Goal: Transaction & Acquisition: Purchase product/service

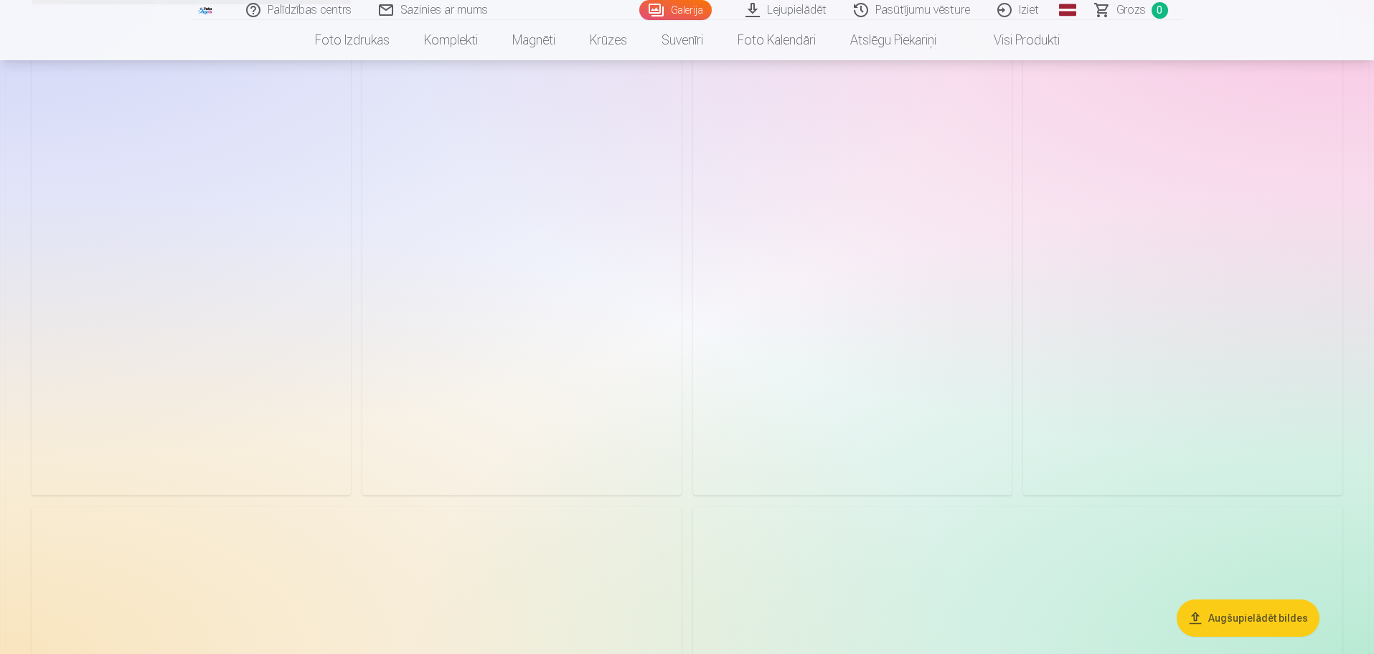
scroll to position [3804, 0]
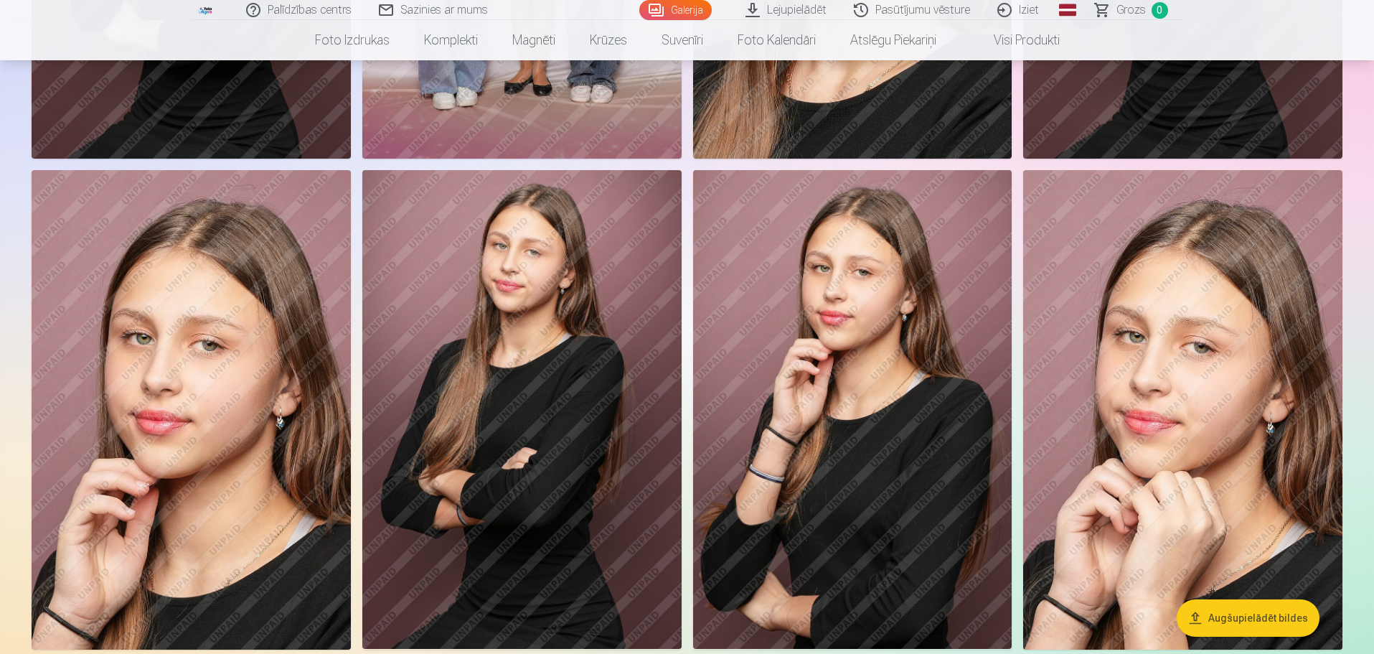
click at [605, 428] on img at bounding box center [521, 409] width 319 height 479
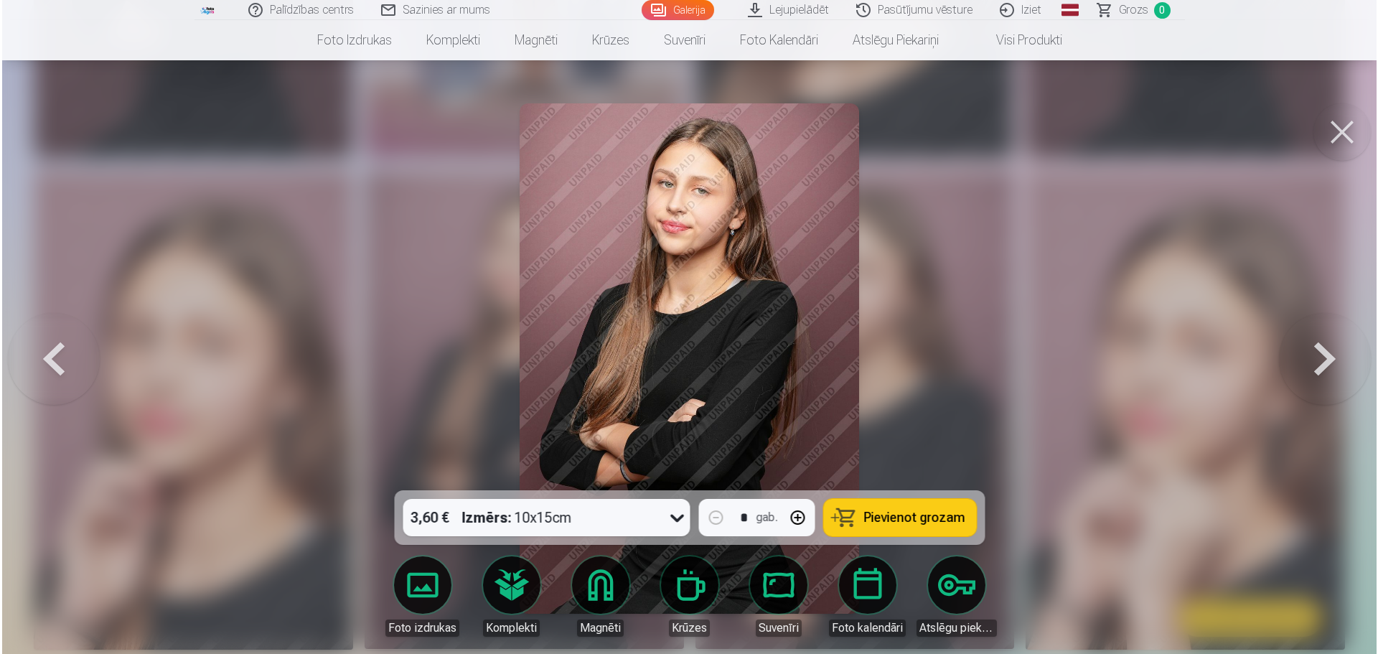
scroll to position [3812, 0]
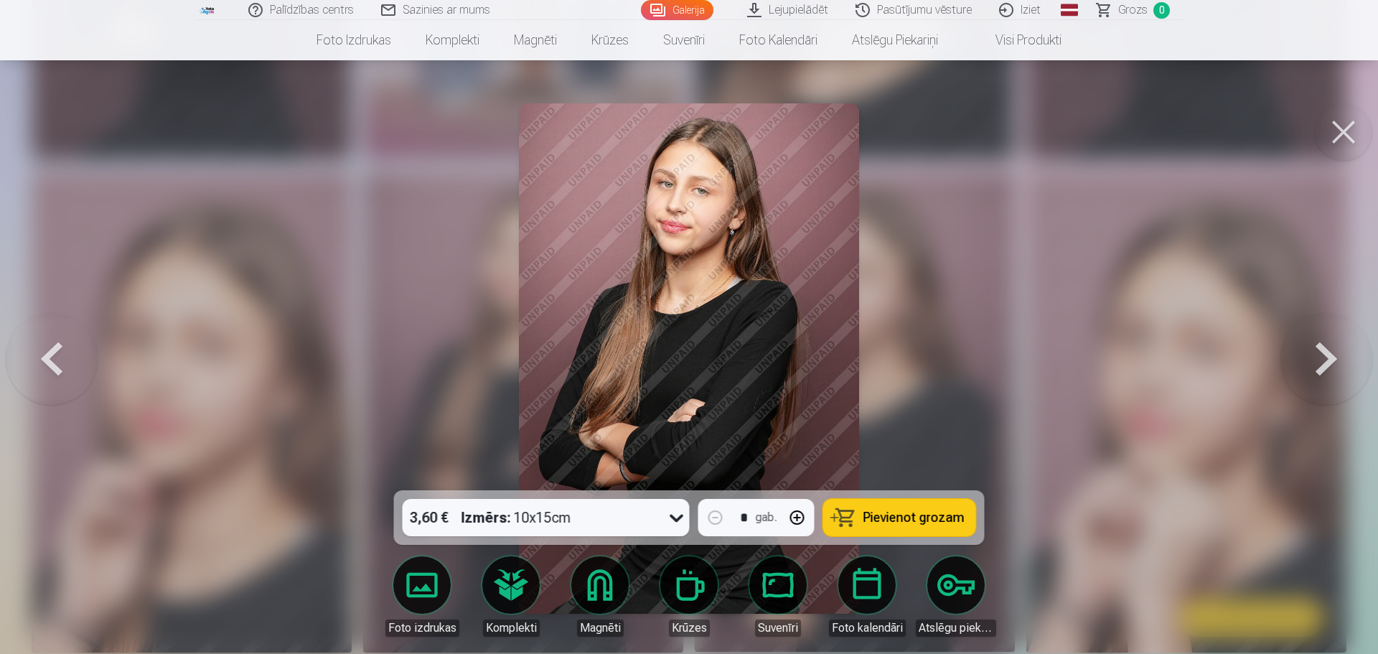
click at [905, 517] on span "Pievienot grozam" at bounding box center [913, 517] width 101 height 13
click at [920, 344] on div at bounding box center [689, 327] width 1378 height 654
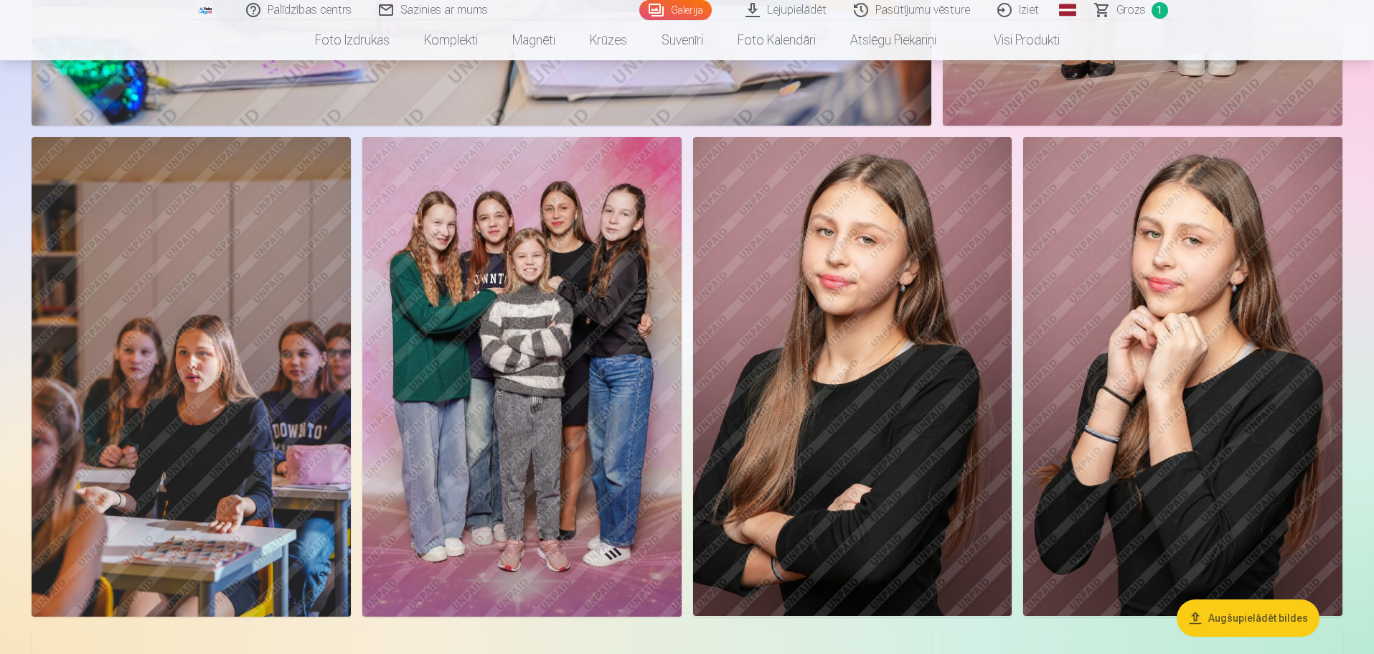
scroll to position [10406, 0]
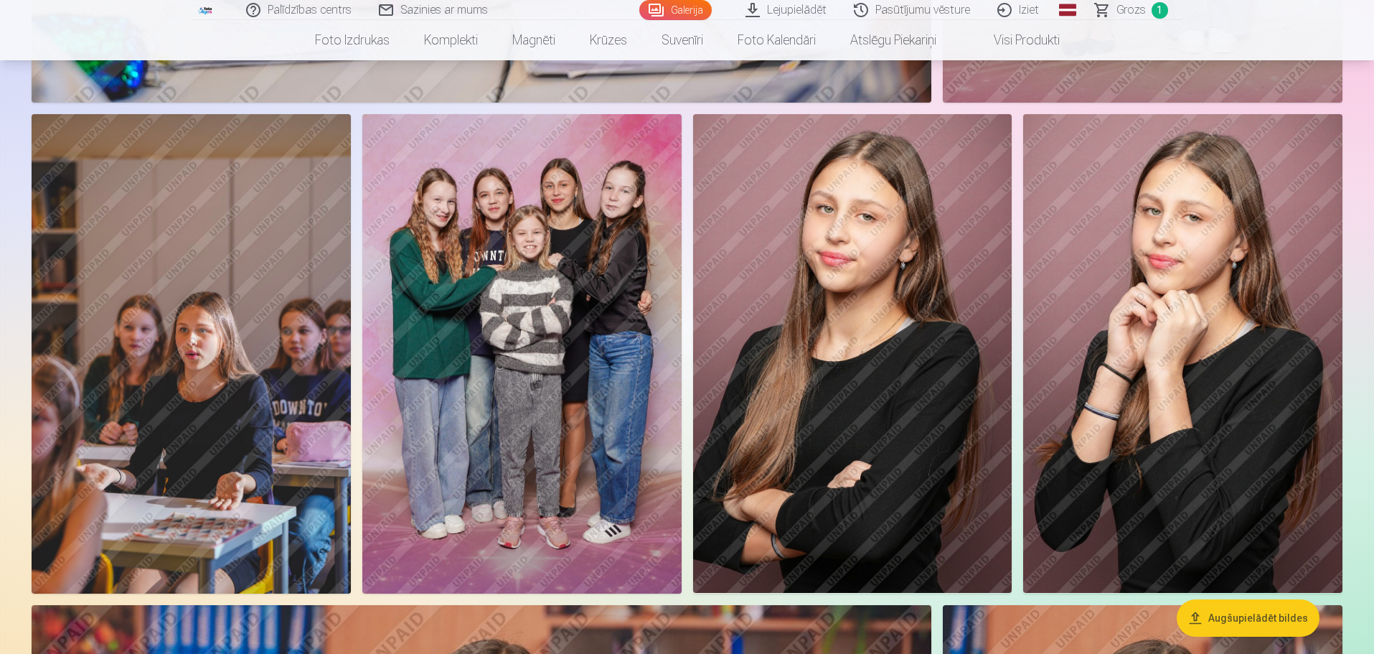
click at [841, 467] on img at bounding box center [852, 353] width 319 height 479
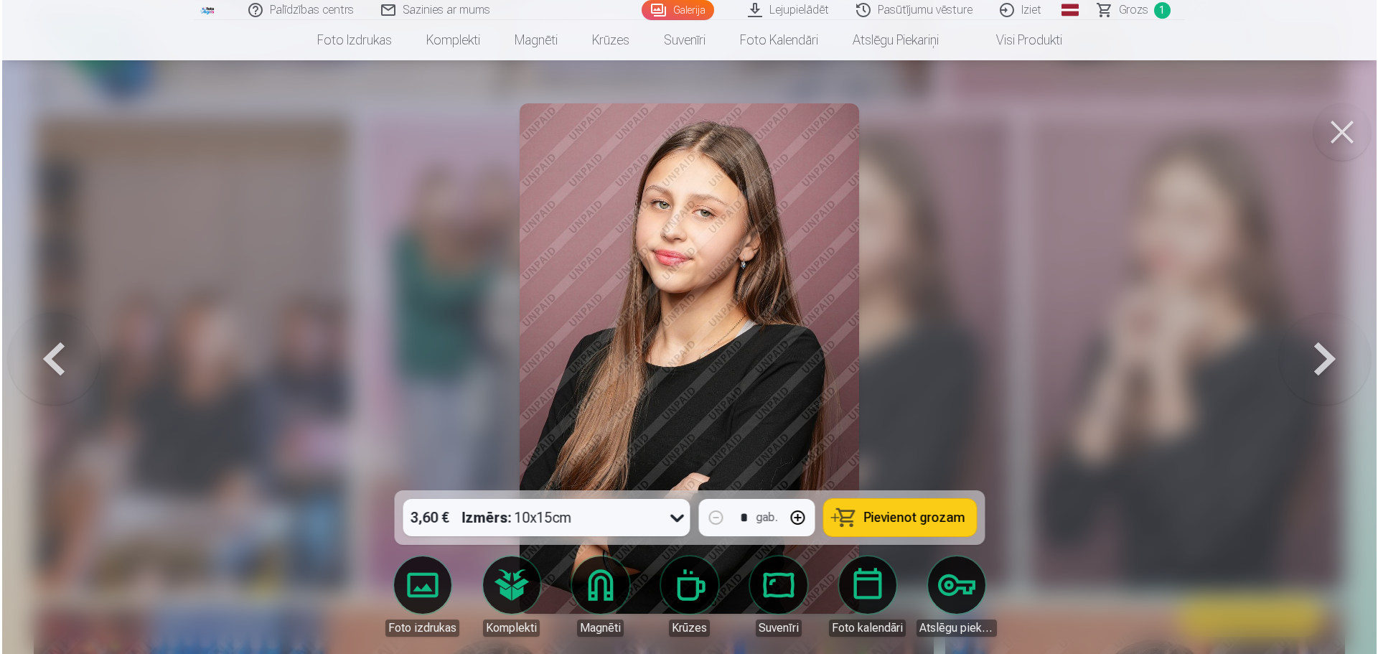
scroll to position [10433, 0]
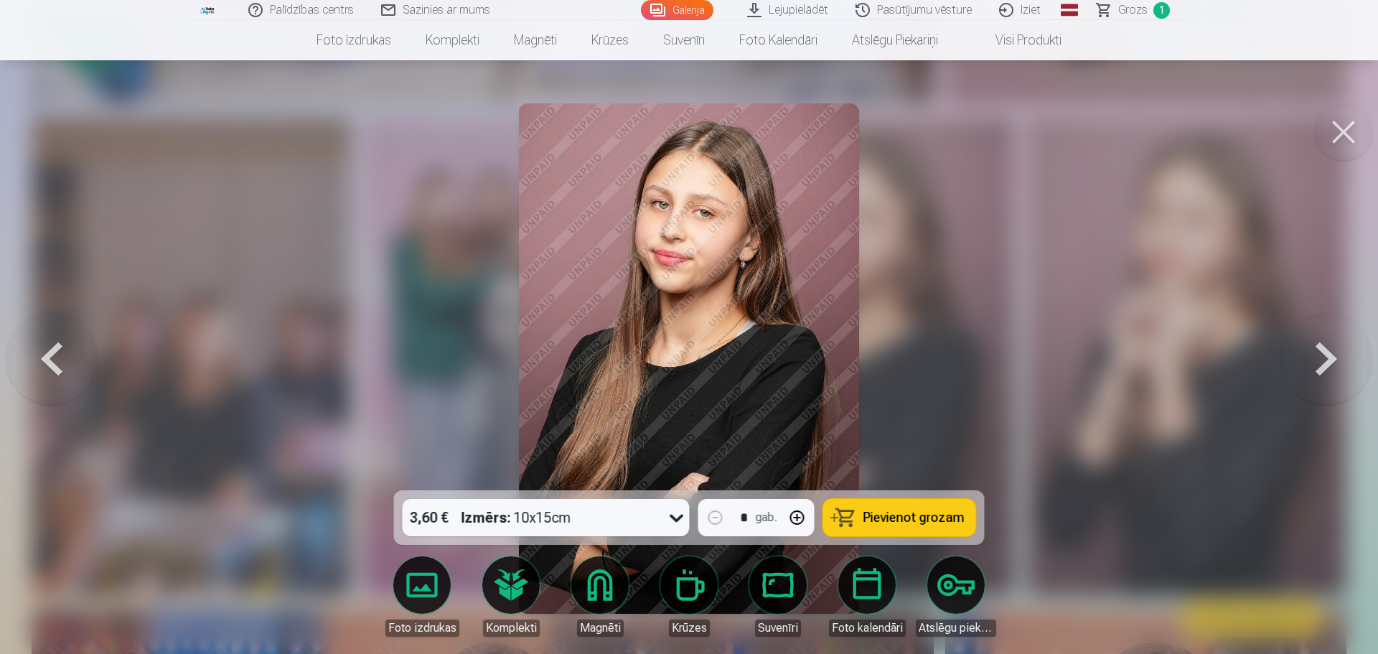
click at [868, 529] on button "Pievienot grozam" at bounding box center [899, 517] width 153 height 37
click at [954, 382] on div at bounding box center [689, 327] width 1378 height 654
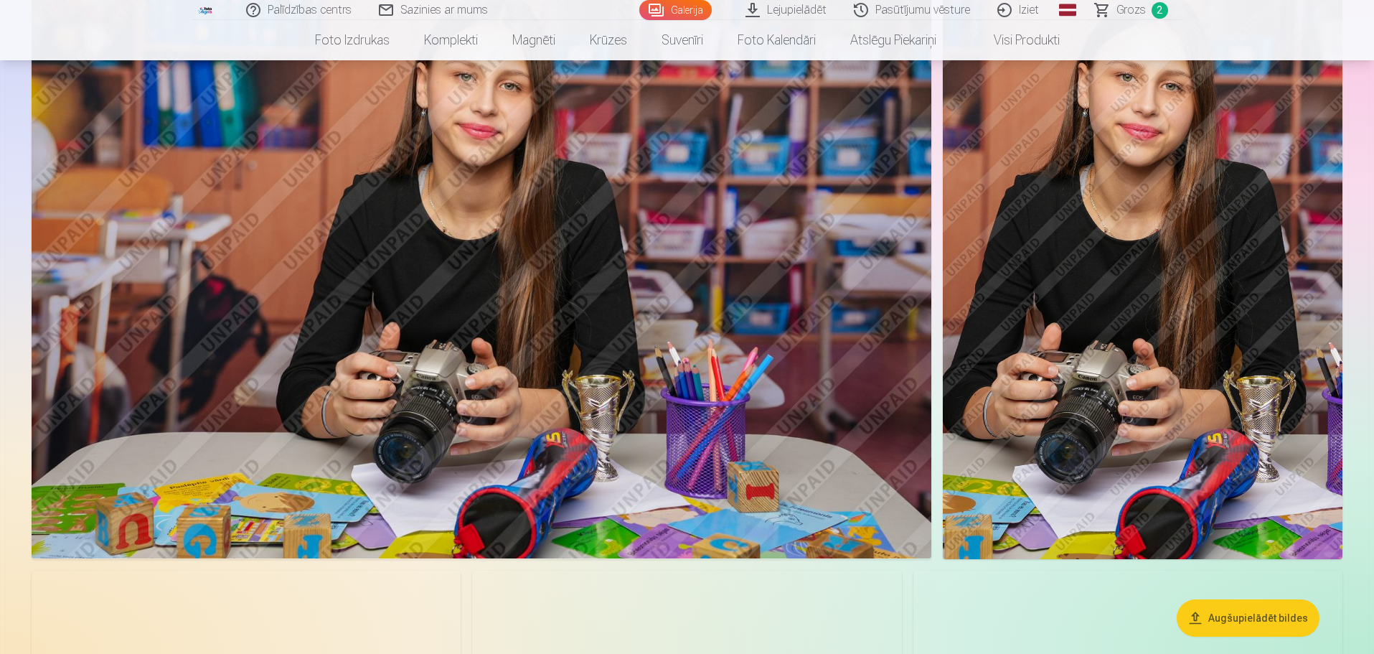
scroll to position [10908, 0]
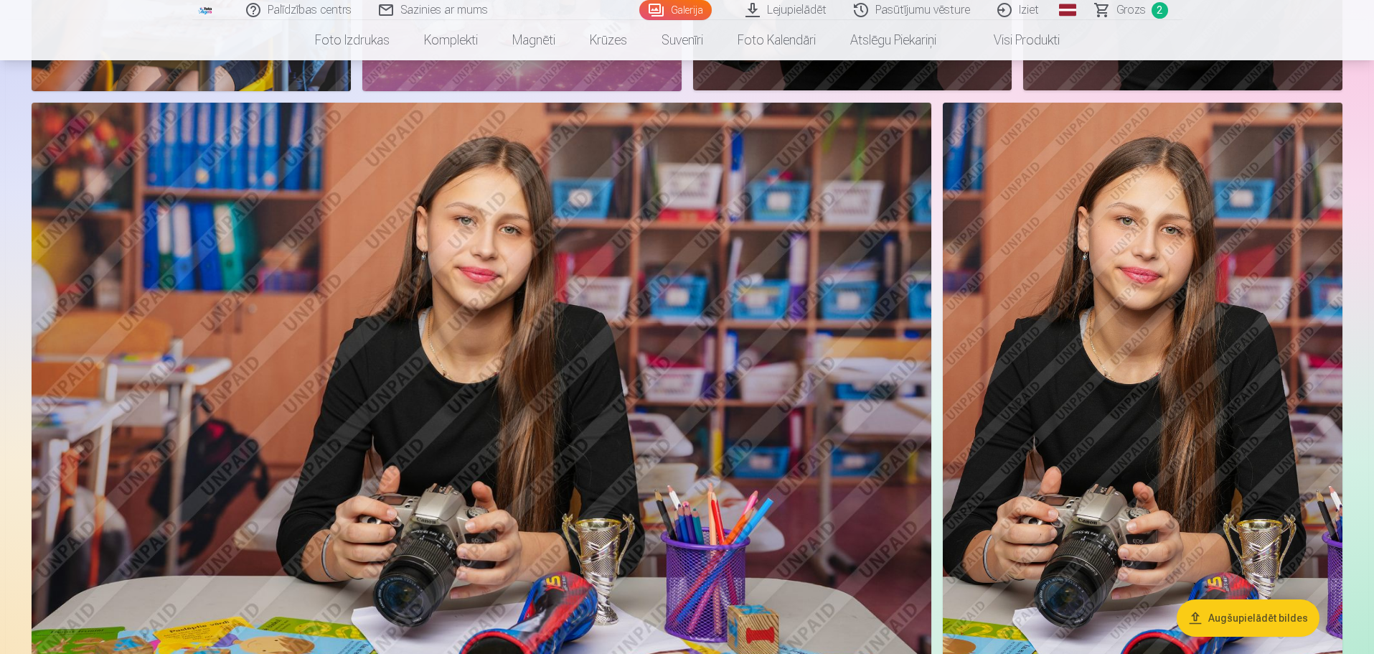
click at [1148, 352] on img at bounding box center [1143, 403] width 400 height 600
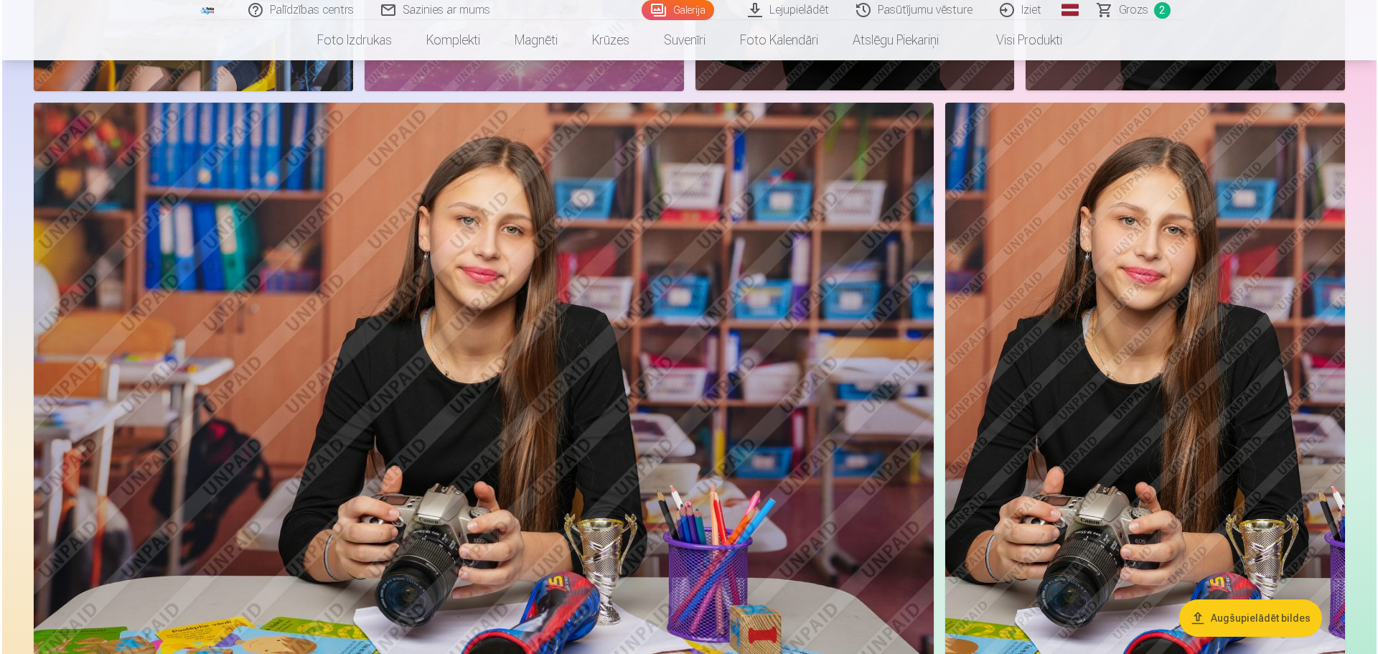
scroll to position [10937, 0]
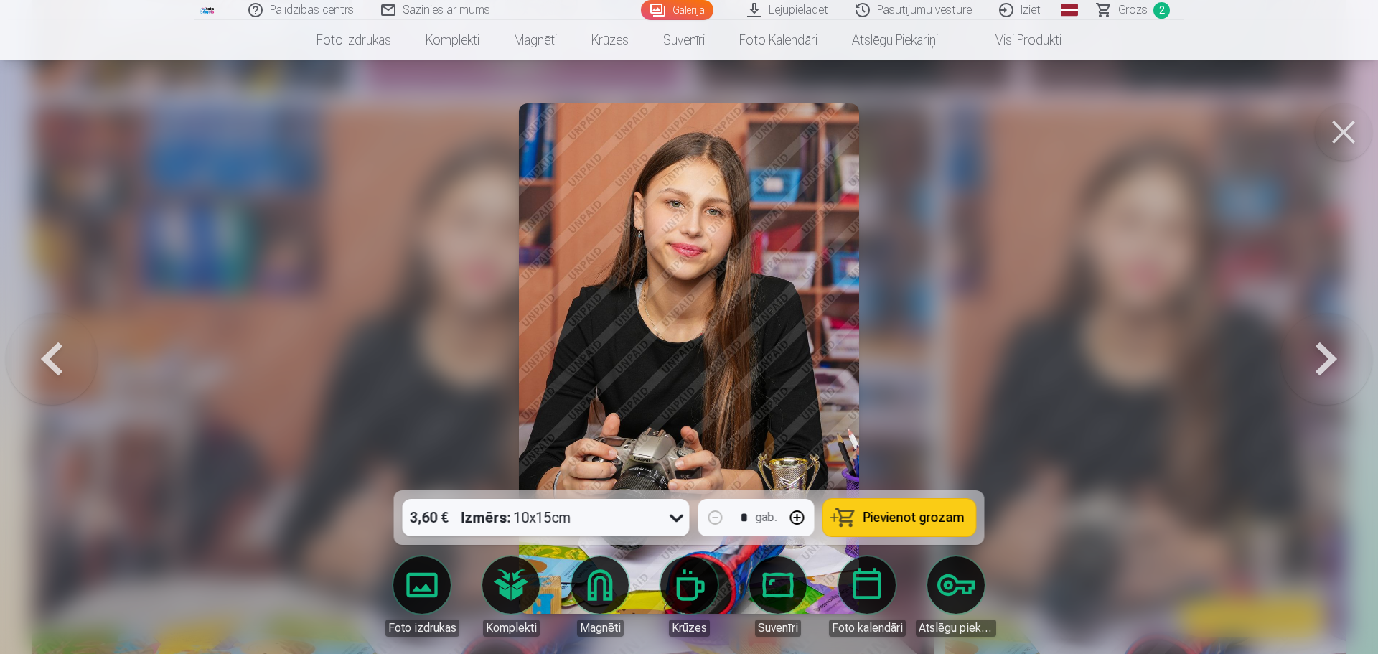
click at [875, 516] on span "Pievienot grozam" at bounding box center [913, 517] width 101 height 13
click at [1324, 121] on button at bounding box center [1343, 131] width 57 height 57
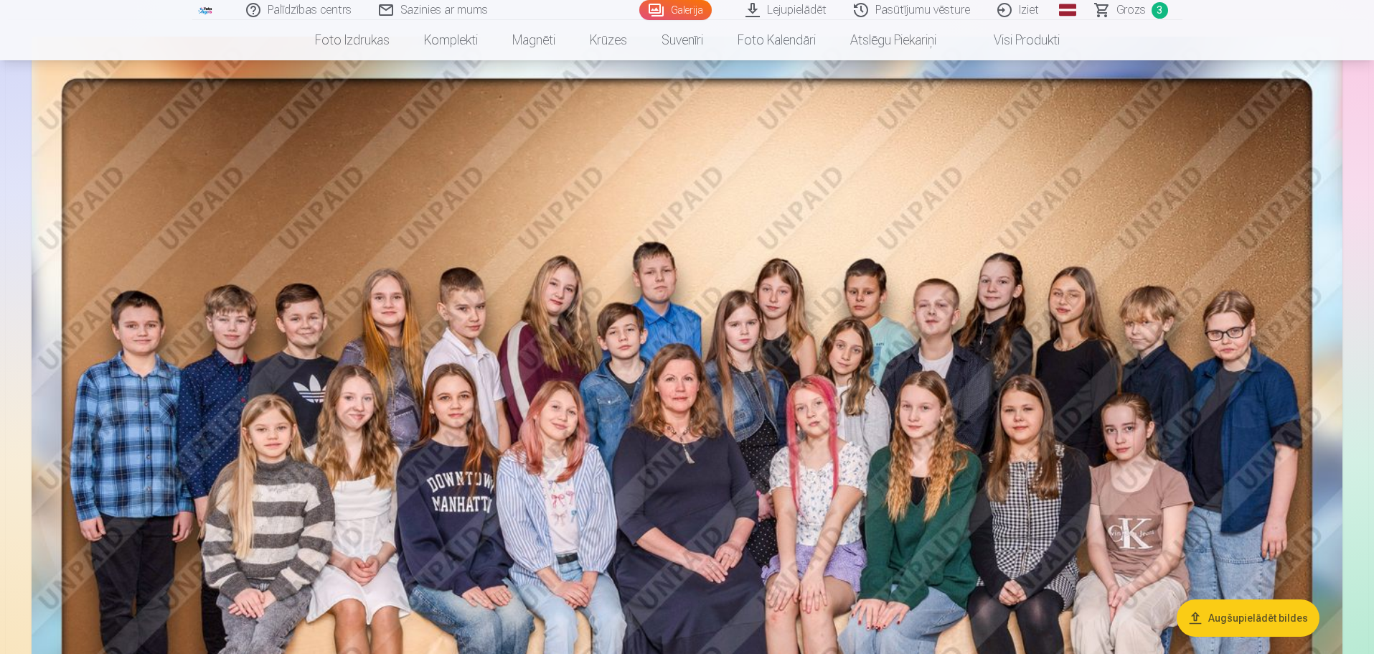
scroll to position [120, 0]
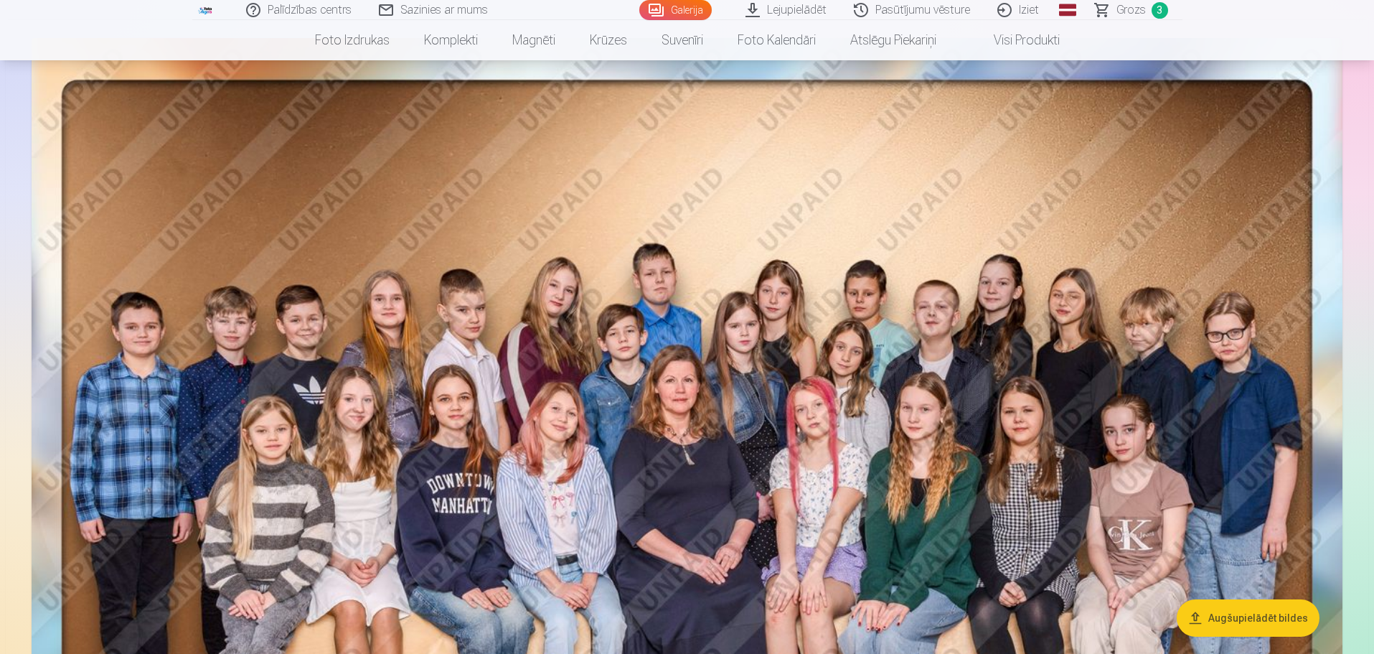
click at [904, 518] on img at bounding box center [687, 489] width 1311 height 903
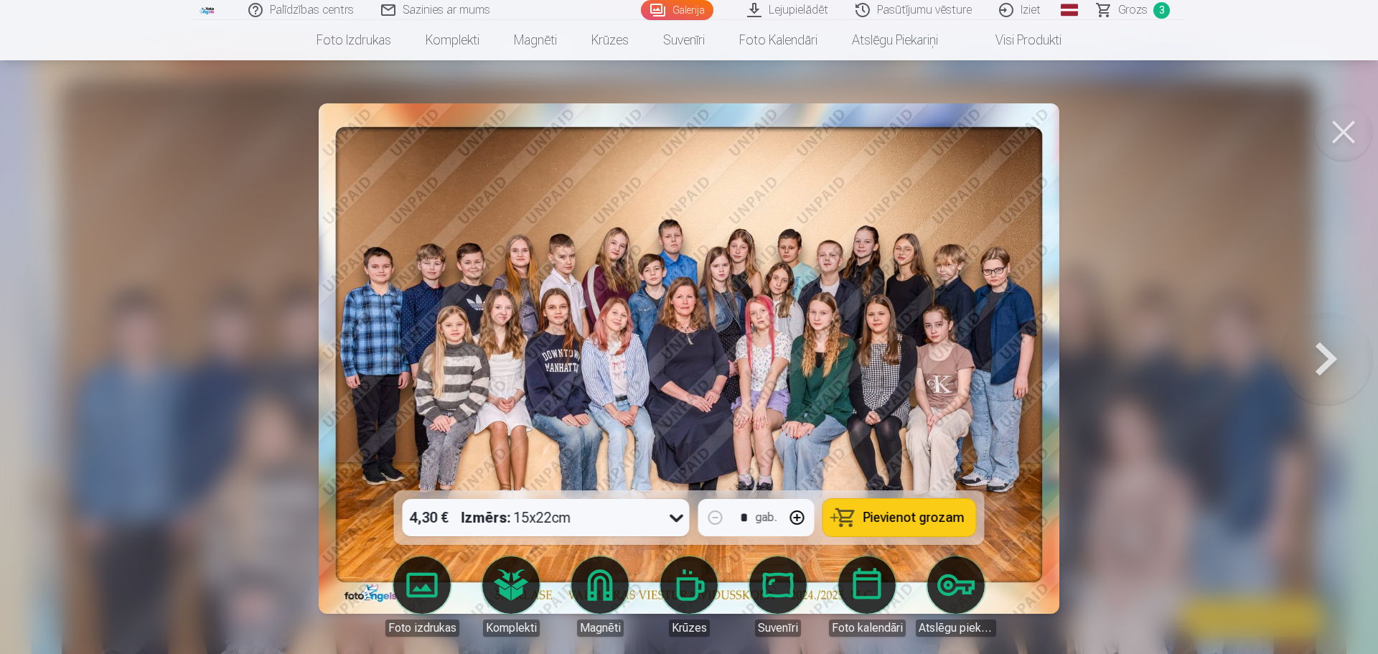
click at [903, 516] on span "Pievienot grozam" at bounding box center [913, 517] width 101 height 13
click at [1110, 209] on div at bounding box center [689, 327] width 1378 height 654
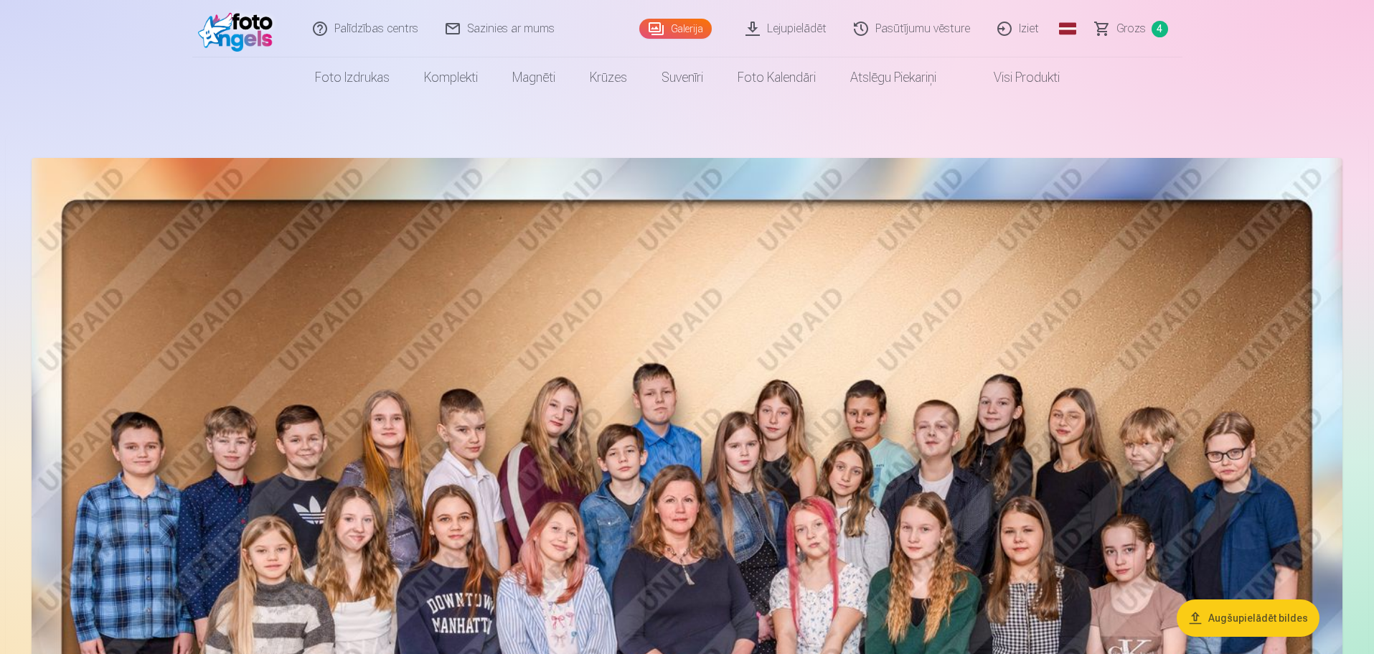
click at [1124, 24] on span "Grozs" at bounding box center [1131, 28] width 29 height 17
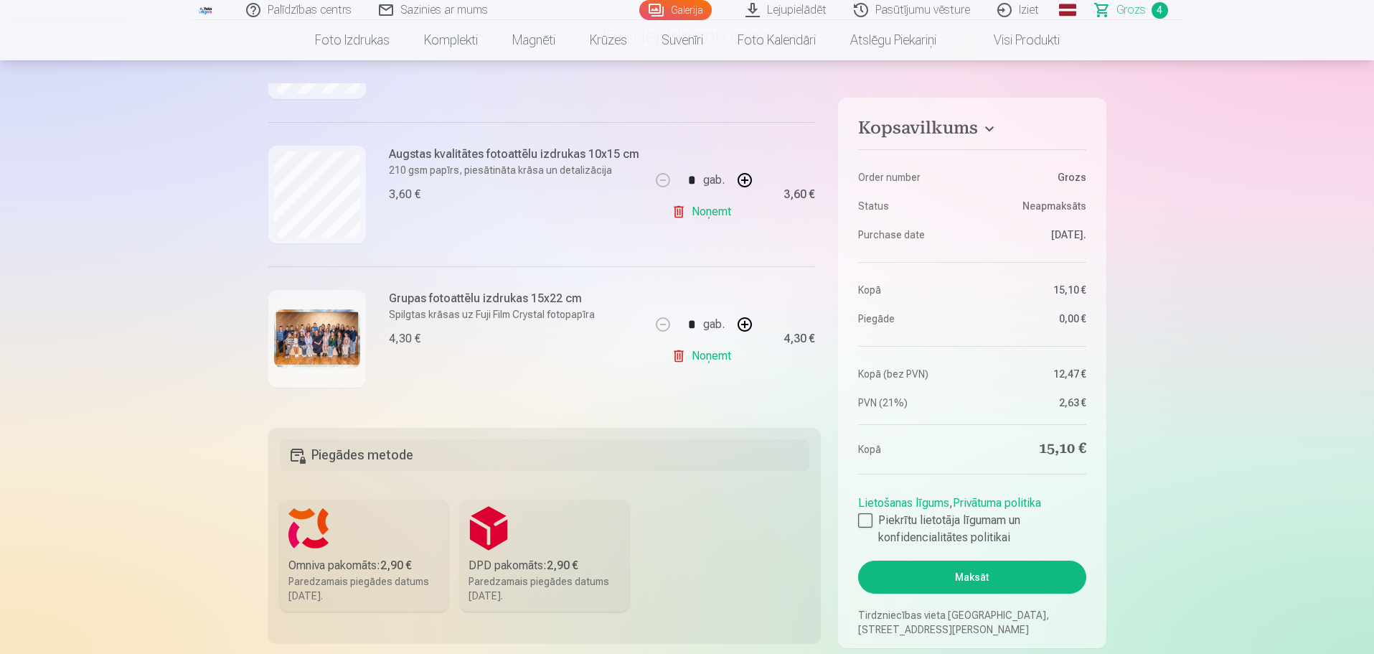
scroll to position [144, 0]
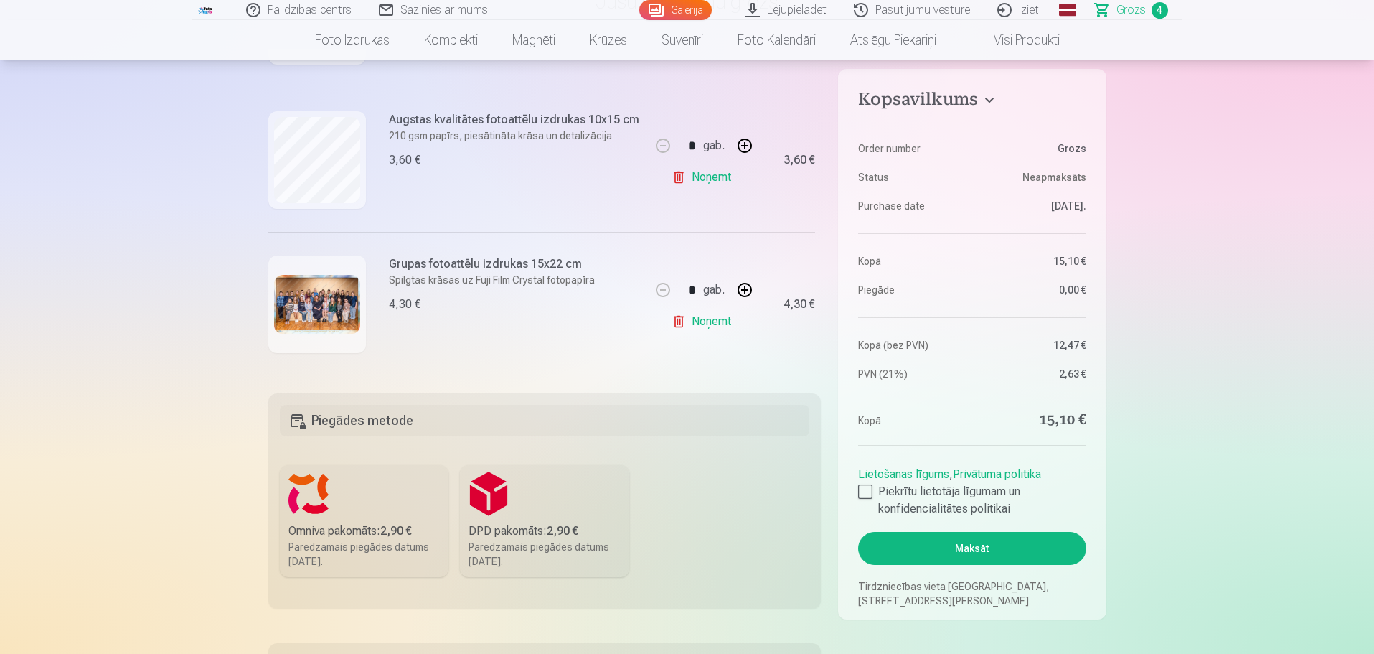
click at [376, 418] on h5 "Piegādes metode" at bounding box center [545, 421] width 530 height 32
click at [353, 529] on div "Omniva pakomāts : 2,90 €" at bounding box center [364, 530] width 152 height 17
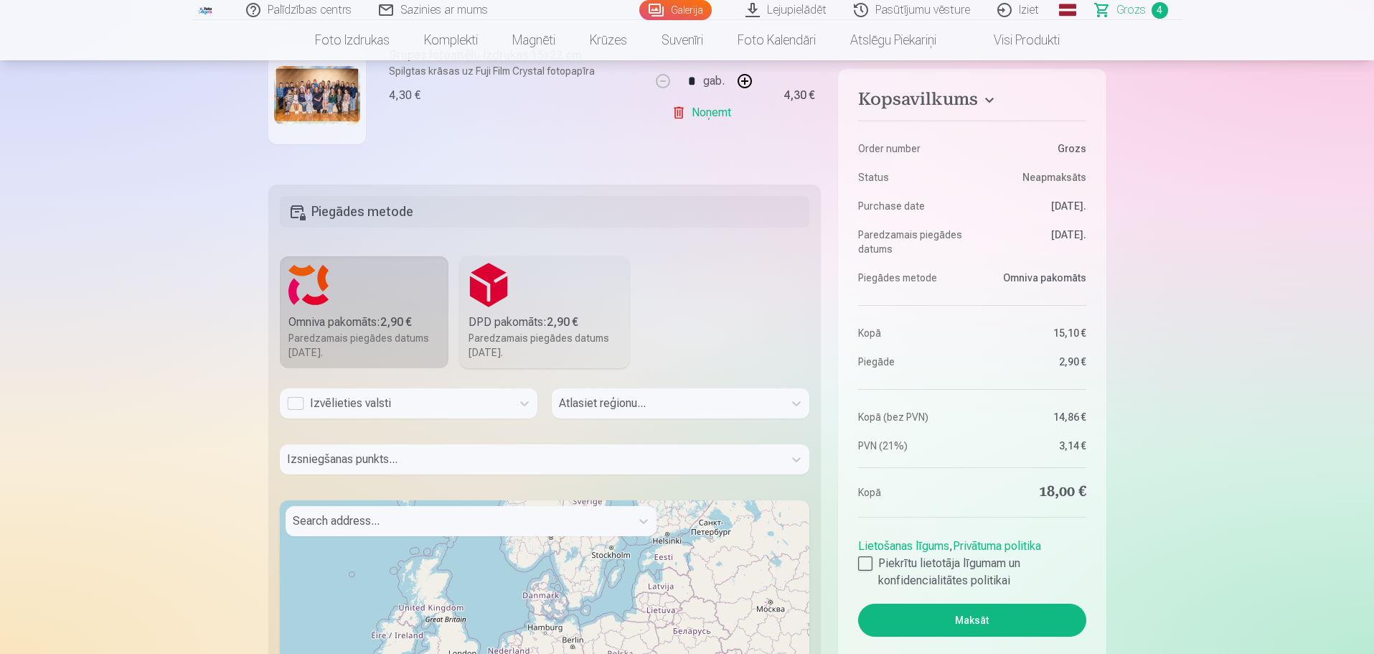
scroll to position [359, 0]
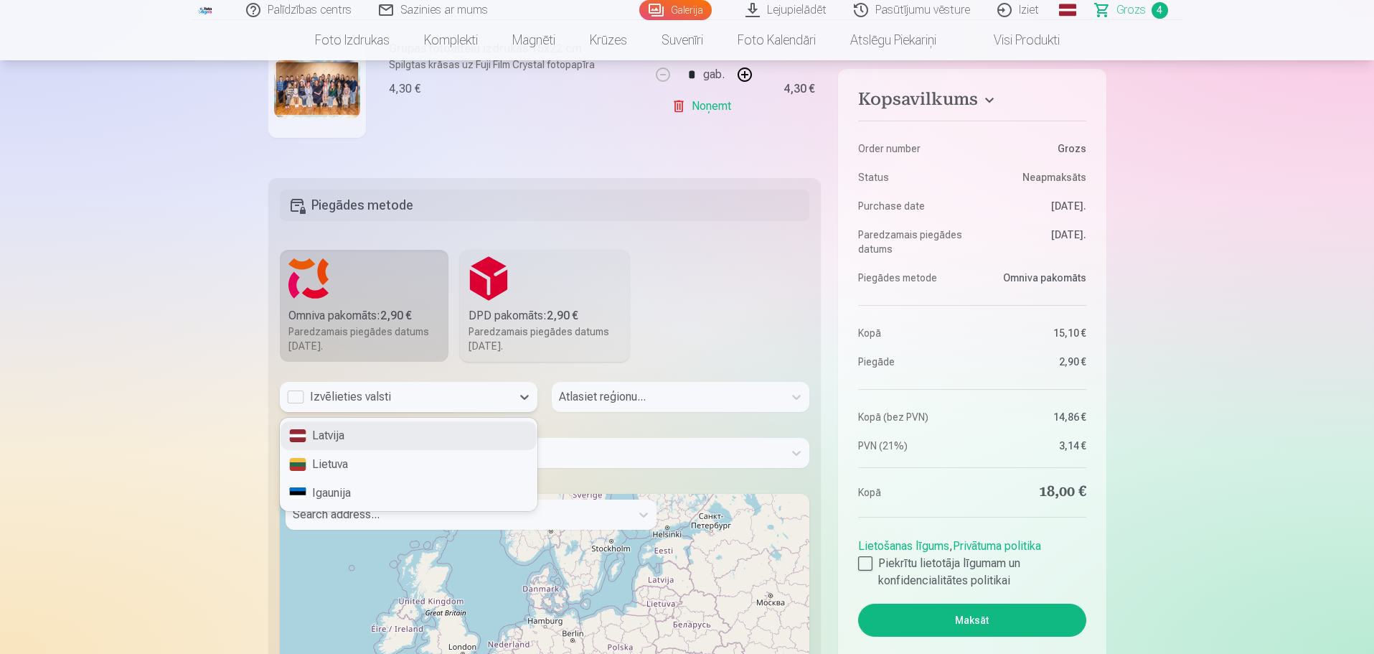
click at [408, 396] on div "Izvēlieties valsti" at bounding box center [395, 396] width 217 height 17
click at [402, 432] on div "Latvija" at bounding box center [409, 435] width 256 height 29
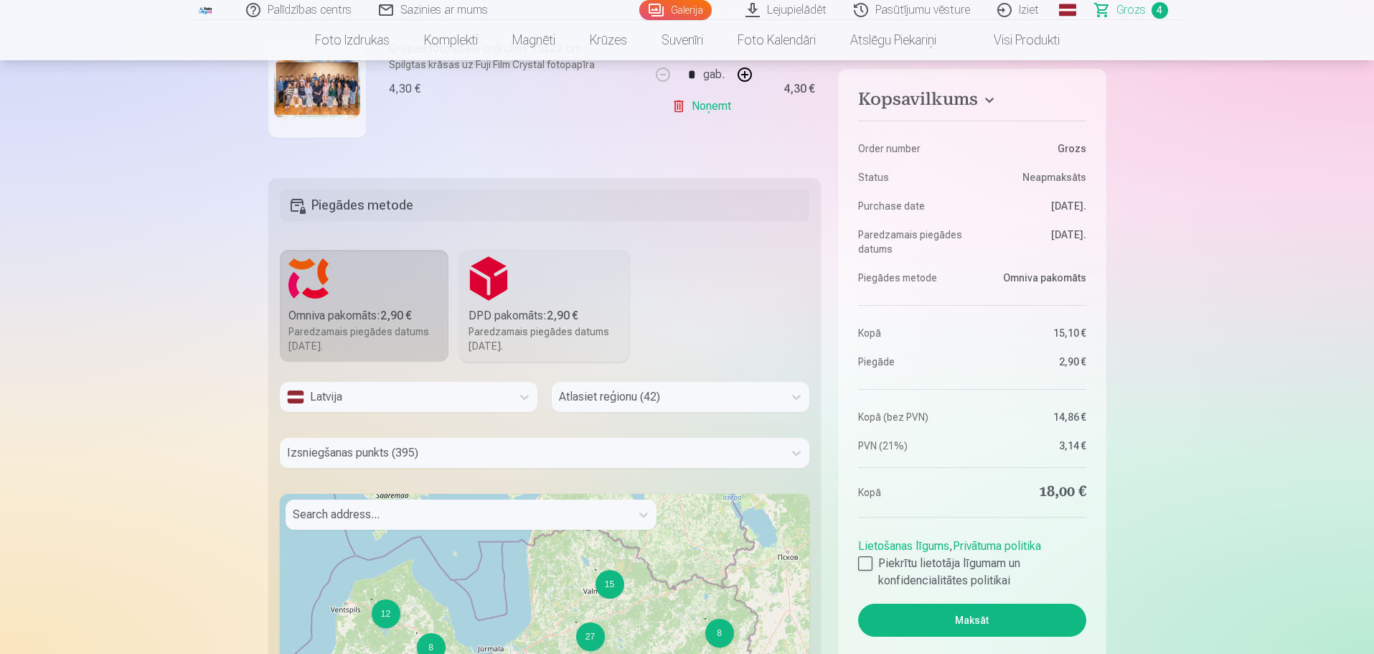
click at [629, 398] on div at bounding box center [667, 397] width 217 height 20
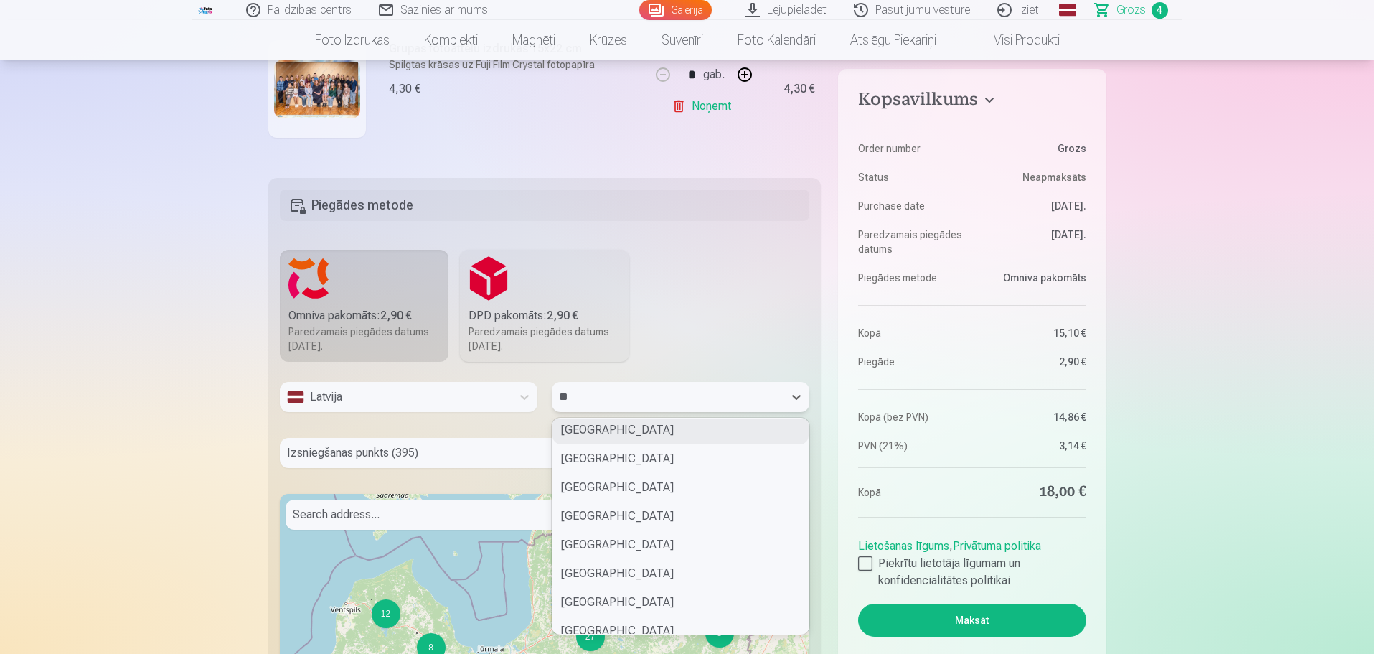
scroll to position [494, 0]
type input "***"
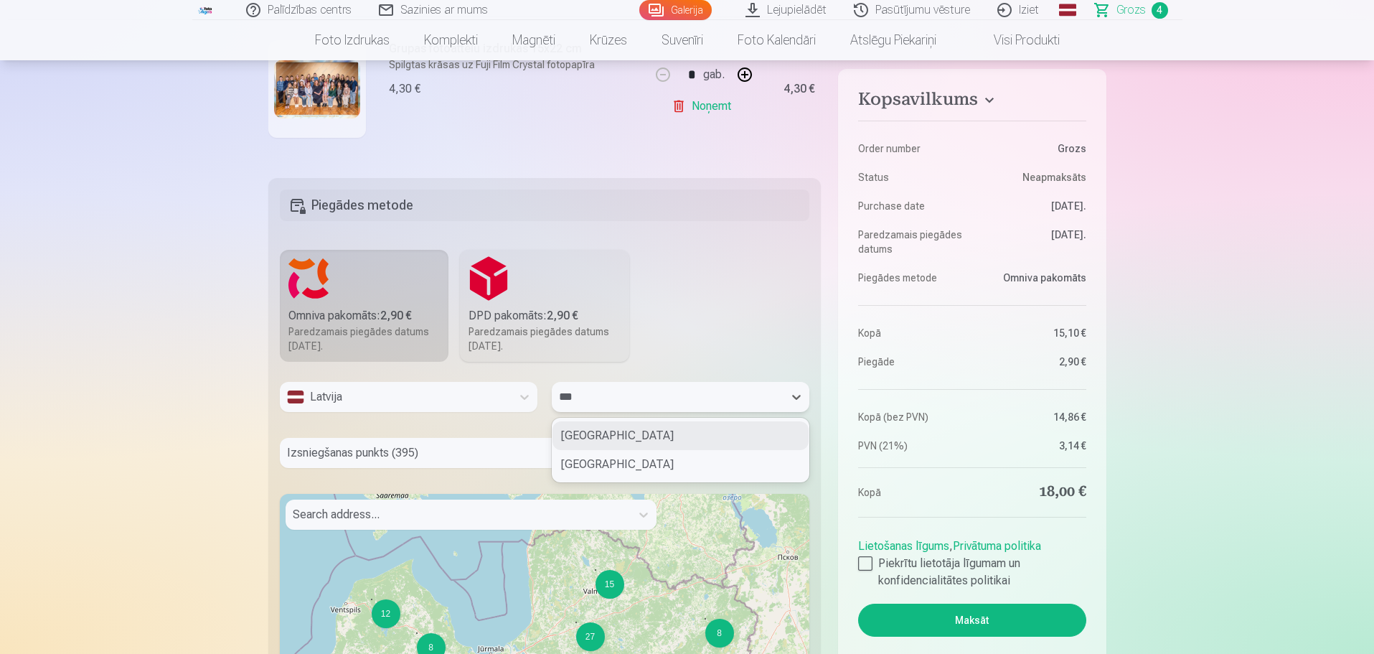
scroll to position [0, 0]
click at [634, 461] on div "[GEOGRAPHIC_DATA]" at bounding box center [681, 464] width 256 height 29
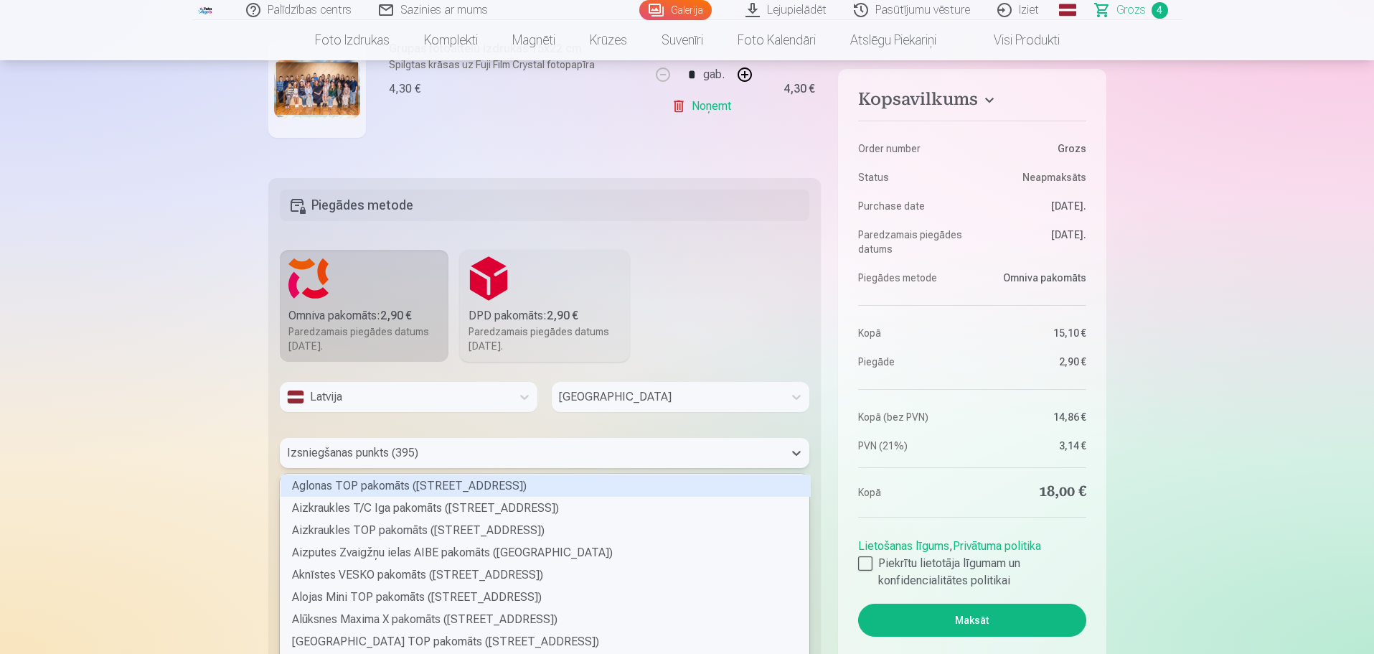
click at [416, 450] on div "395 results available. Use Up and Down to choose options, press Enter to select…" at bounding box center [545, 453] width 530 height 30
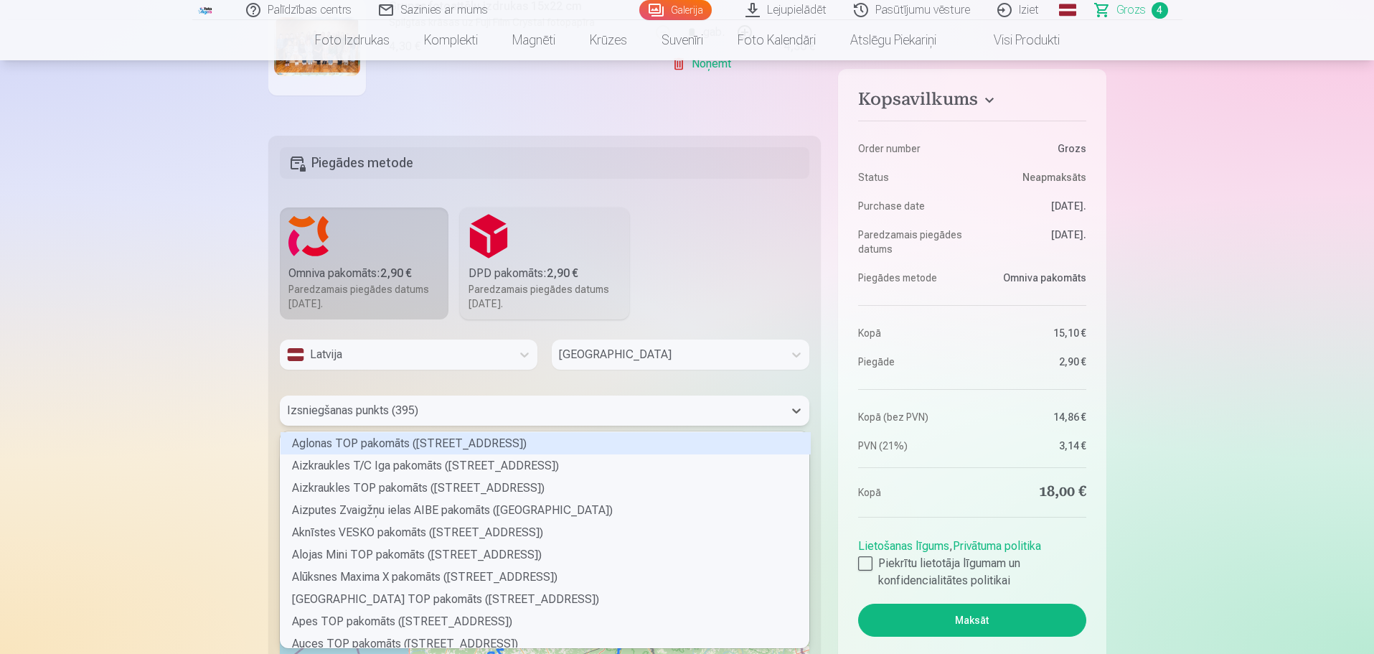
scroll to position [212, 525]
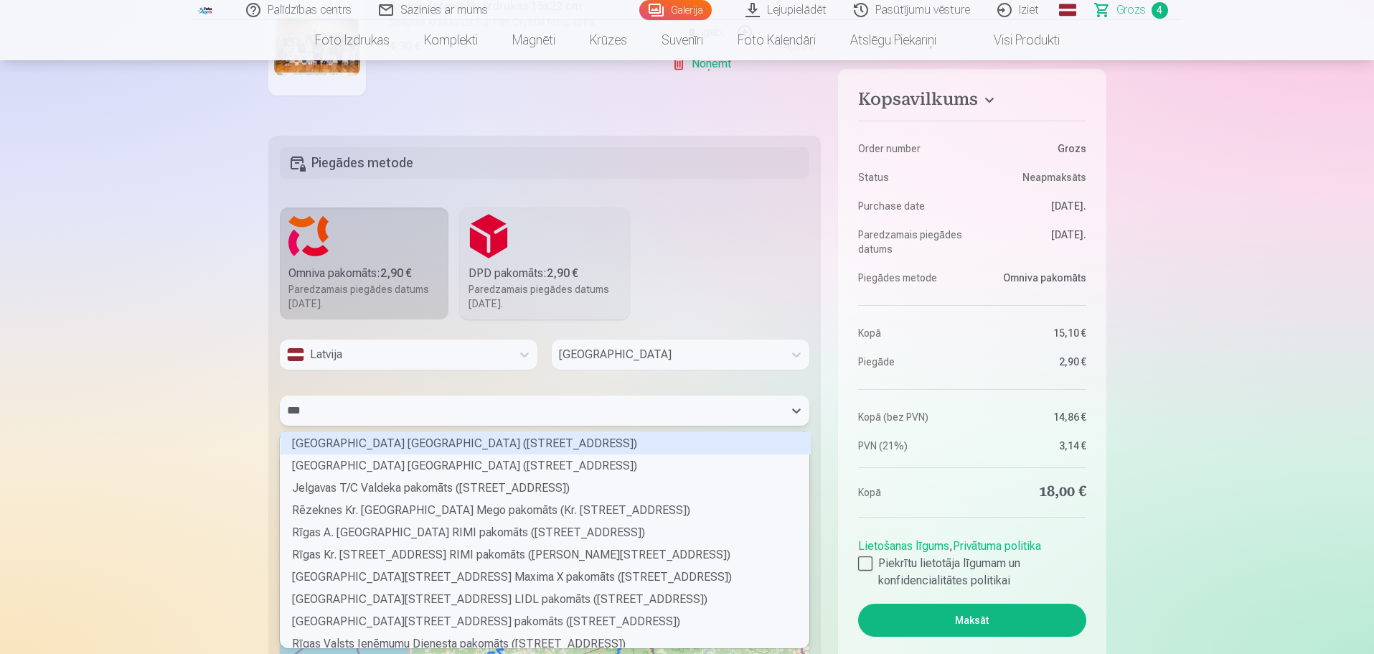
type input "****"
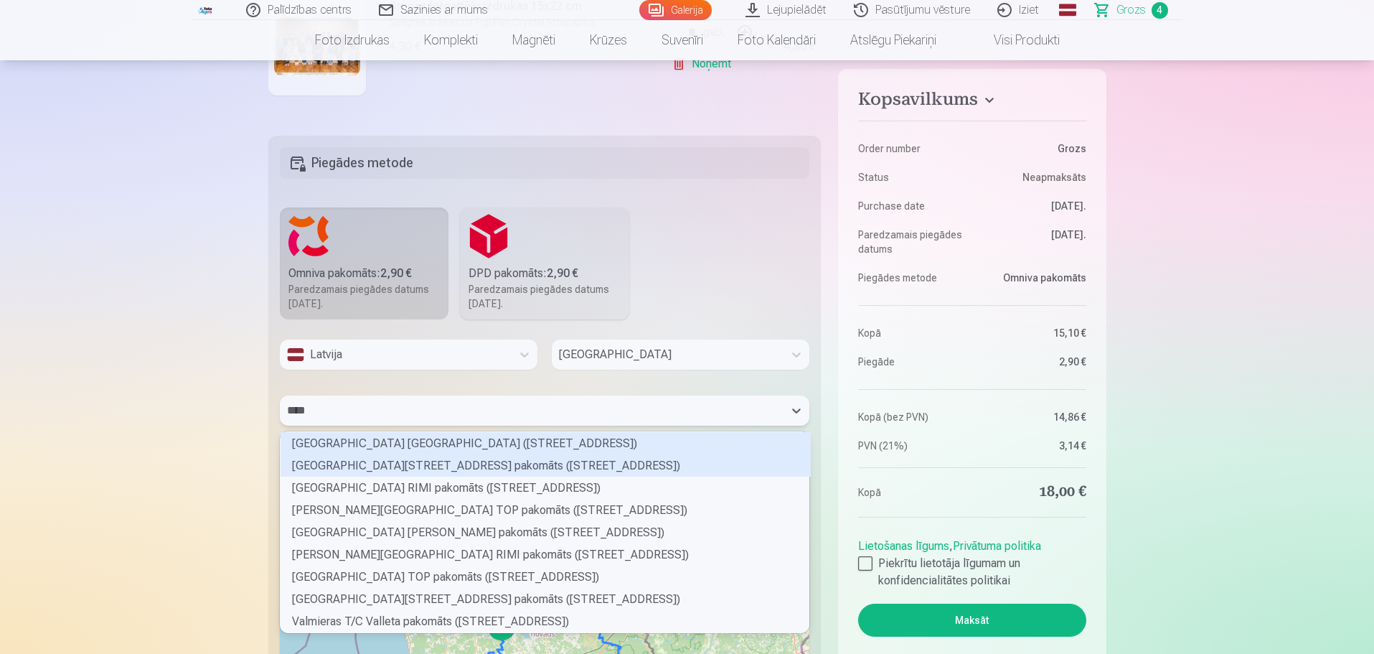
click at [411, 463] on div "[GEOGRAPHIC_DATA][STREET_ADDRESS] pakomāts ([STREET_ADDRESS])" at bounding box center [546, 465] width 530 height 22
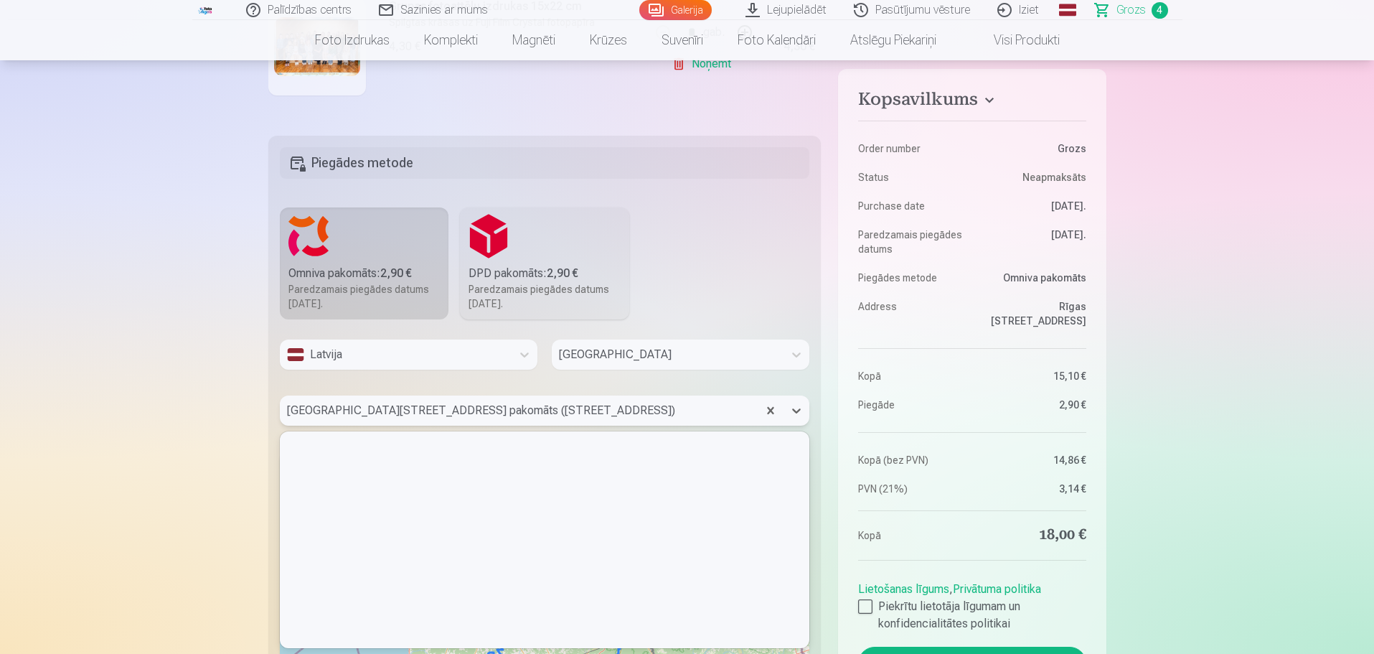
click at [416, 414] on div at bounding box center [519, 410] width 464 height 20
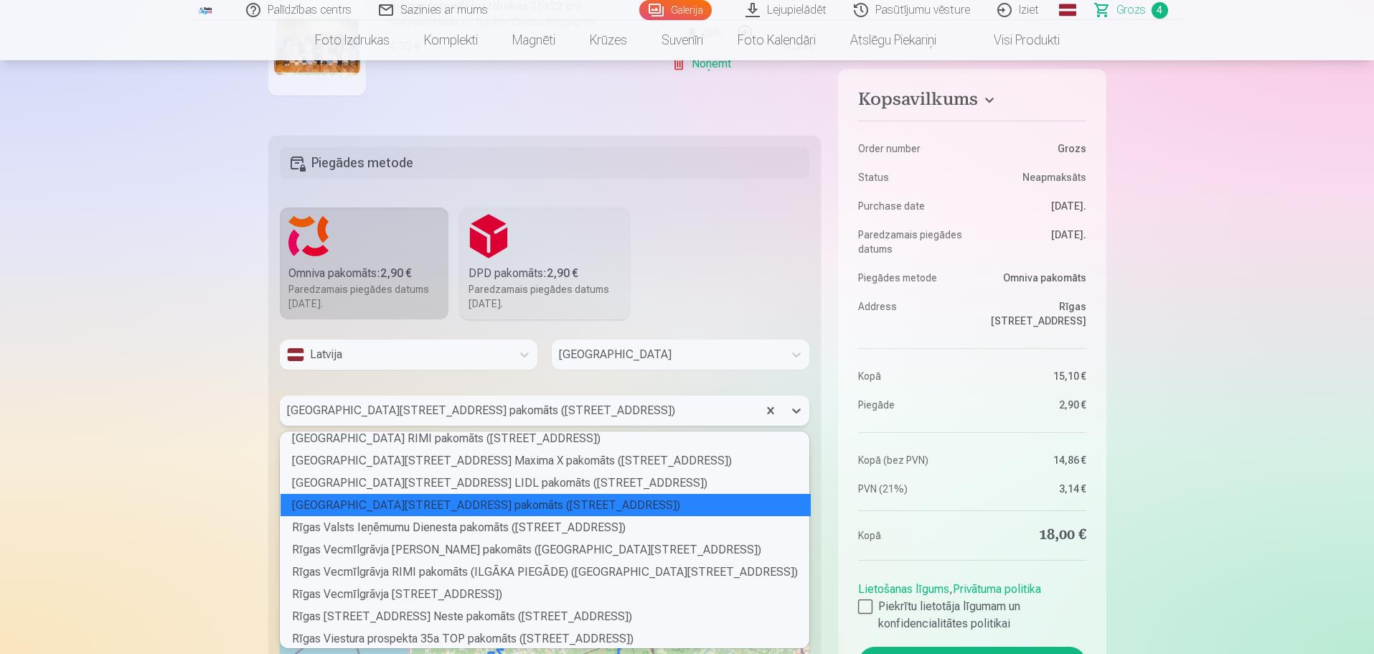
scroll to position [6580, 0]
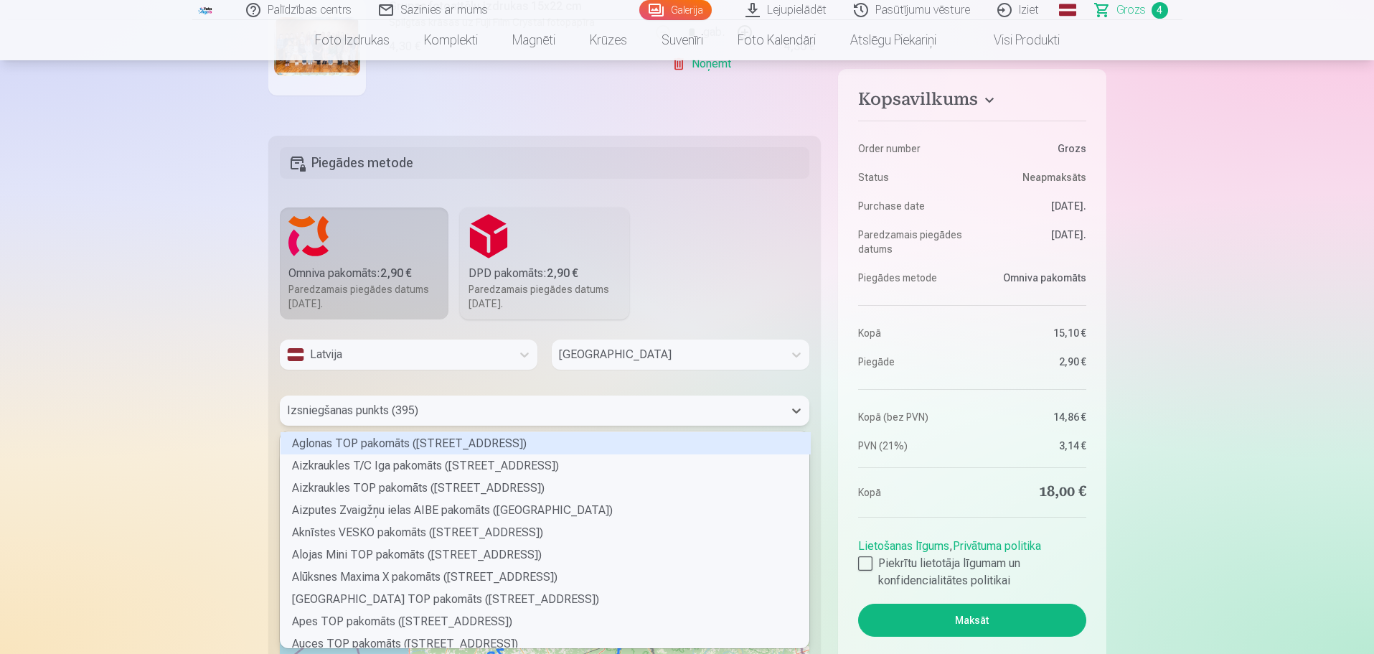
click at [639, 415] on div at bounding box center [532, 410] width 490 height 20
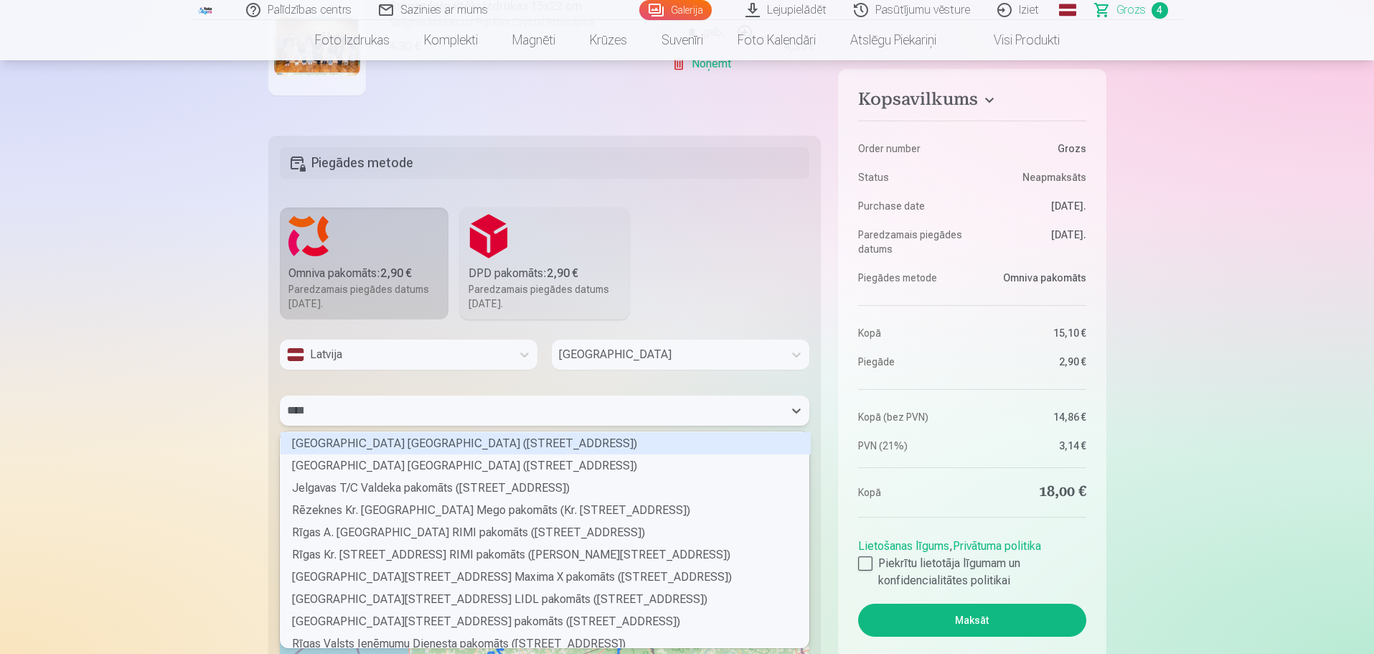
scroll to position [197, 525]
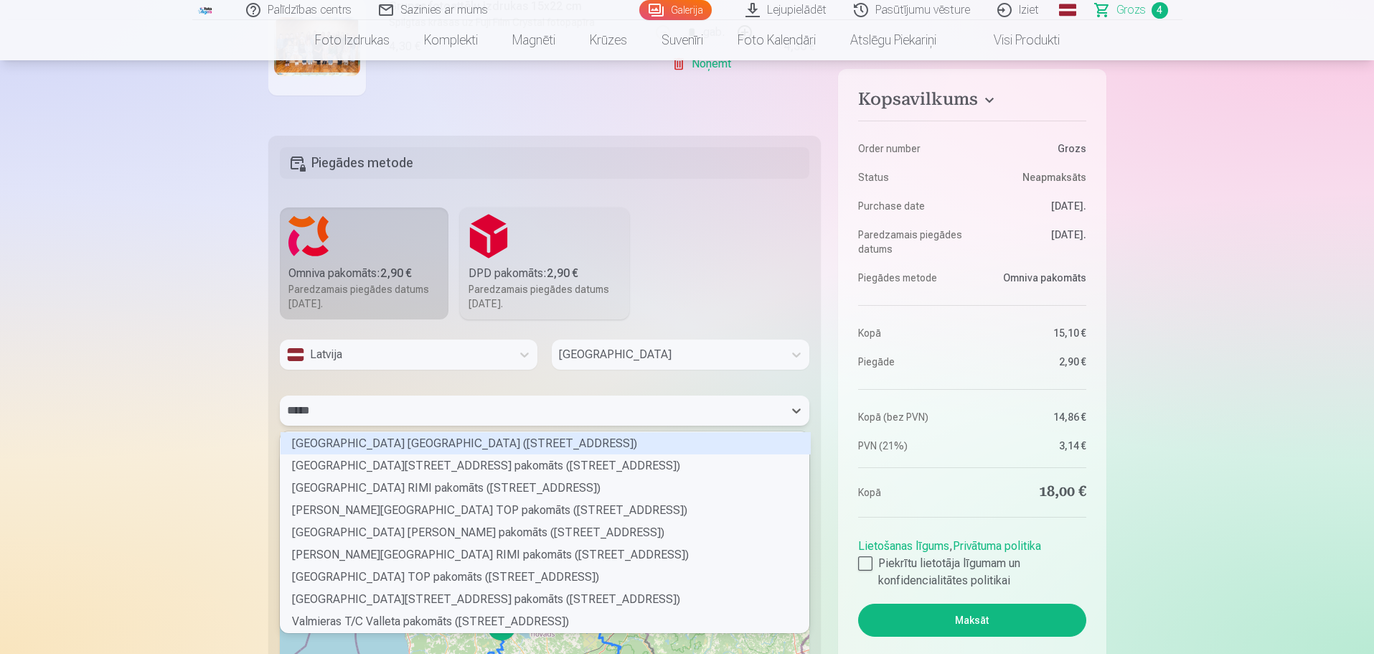
type input "******"
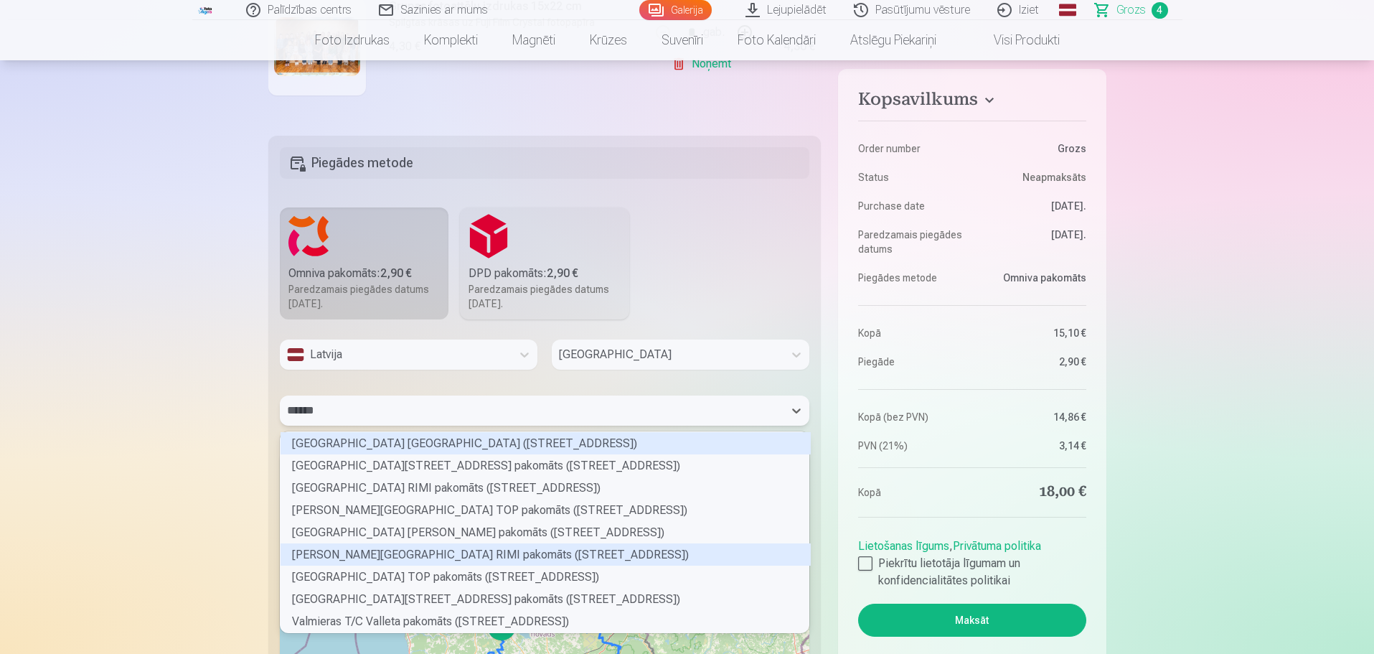
click at [586, 545] on div "[PERSON_NAME][GEOGRAPHIC_DATA] RIMI pakomāts ([STREET_ADDRESS])" at bounding box center [546, 554] width 530 height 22
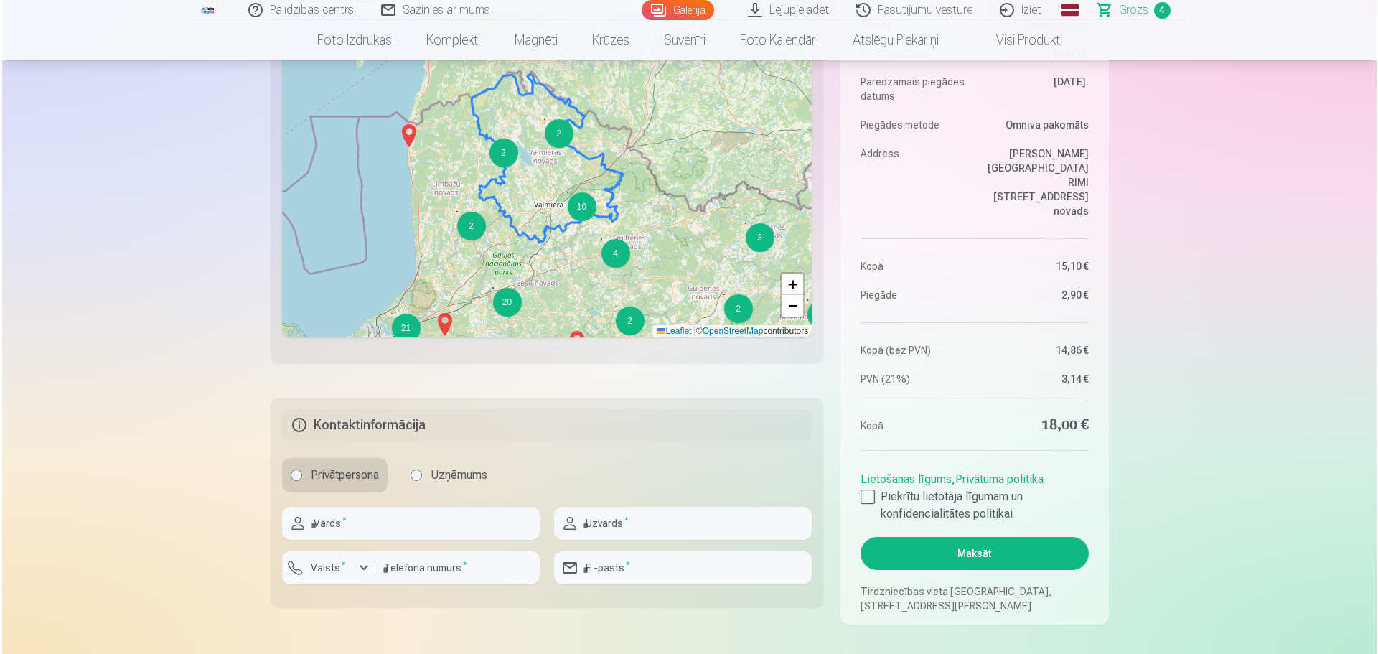
scroll to position [904, 0]
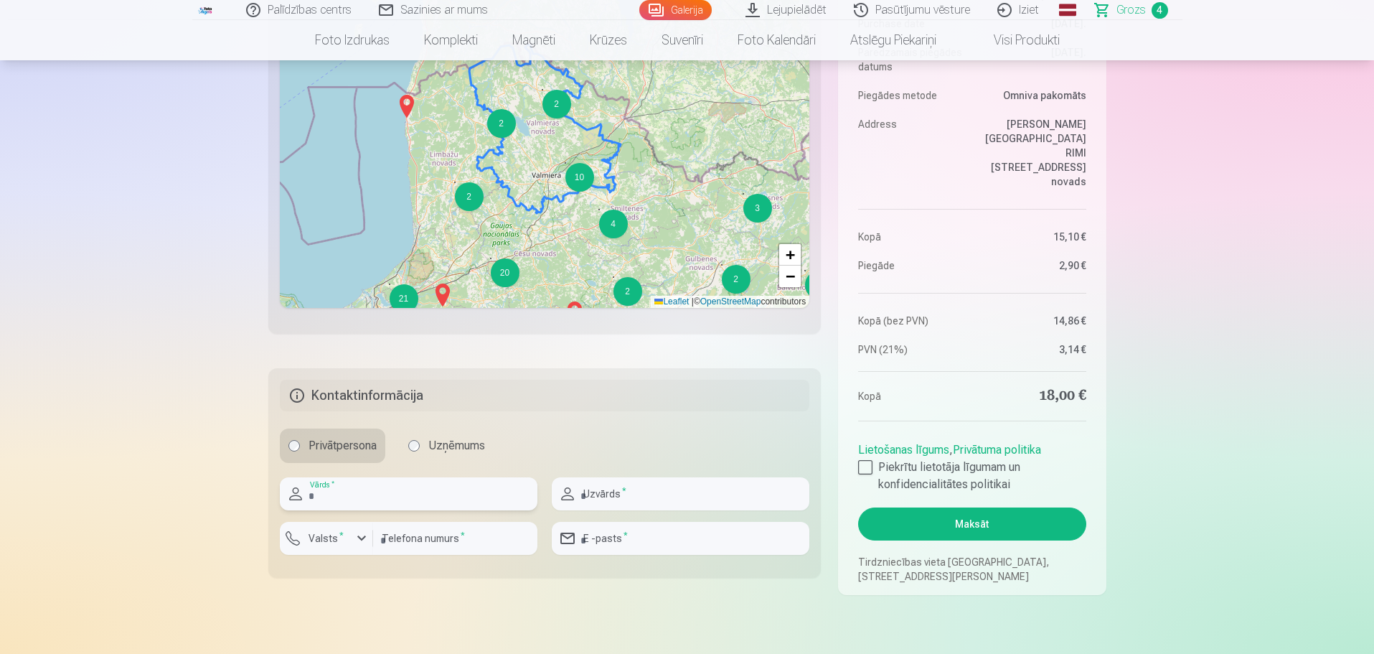
click at [360, 494] on input "text" at bounding box center [409, 493] width 258 height 33
type input "****"
type input "**********"
type input "******"
type input "********"
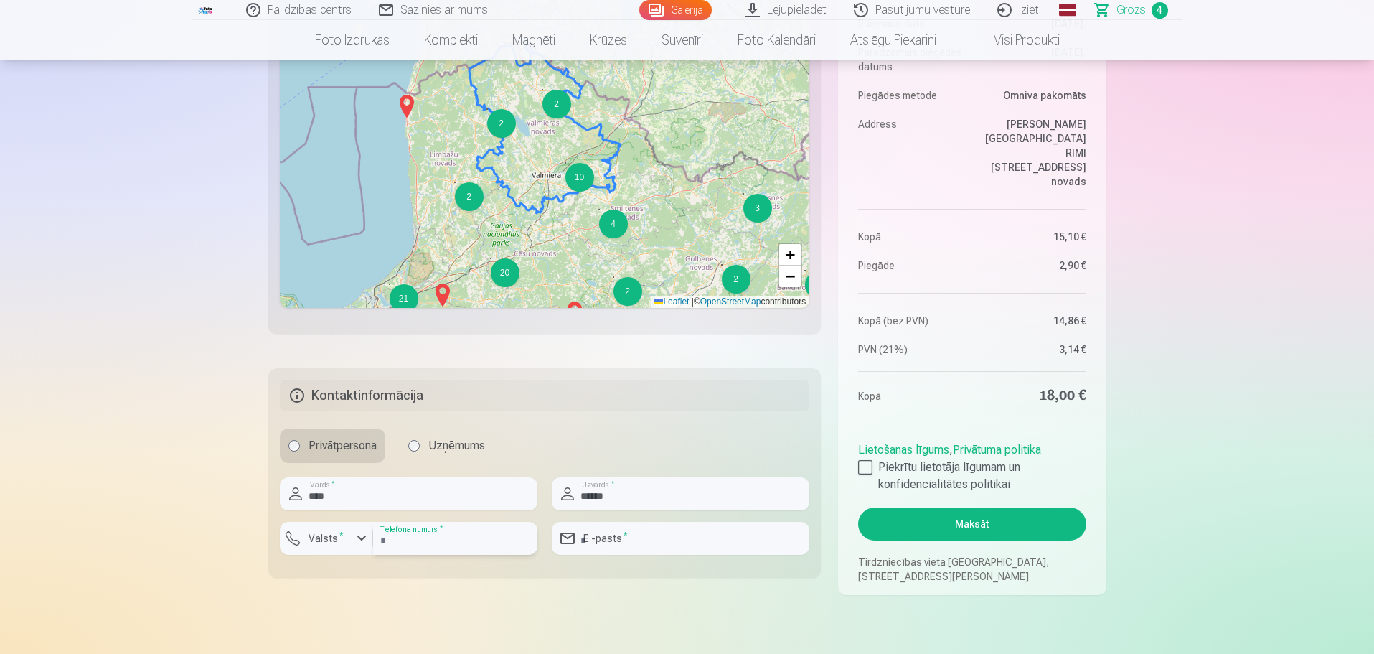
type input "**********"
click at [333, 538] on label "Valsts *" at bounding box center [326, 538] width 47 height 14
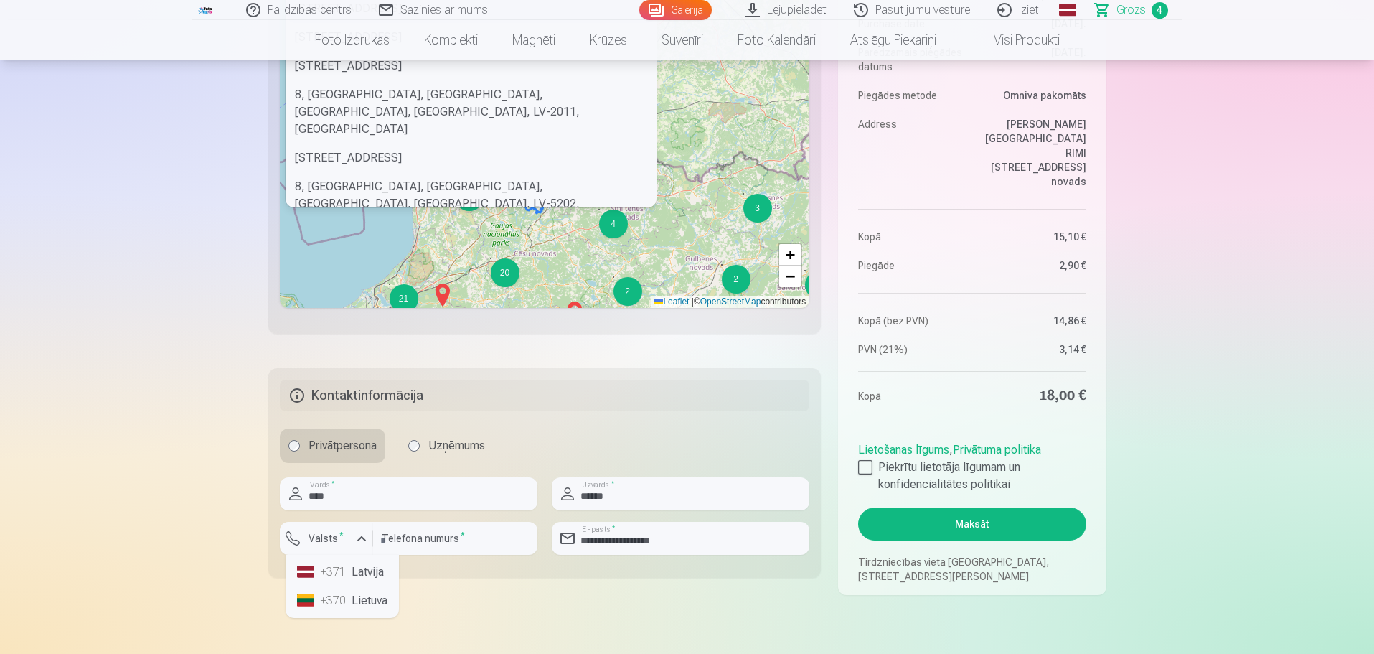
click at [343, 574] on div "+371" at bounding box center [334, 571] width 29 height 17
click at [900, 464] on label "Piekrītu lietotāja līgumam un konfidencialitātes politikai" at bounding box center [971, 476] width 227 height 34
click at [957, 524] on button "Maksāt" at bounding box center [971, 523] width 227 height 33
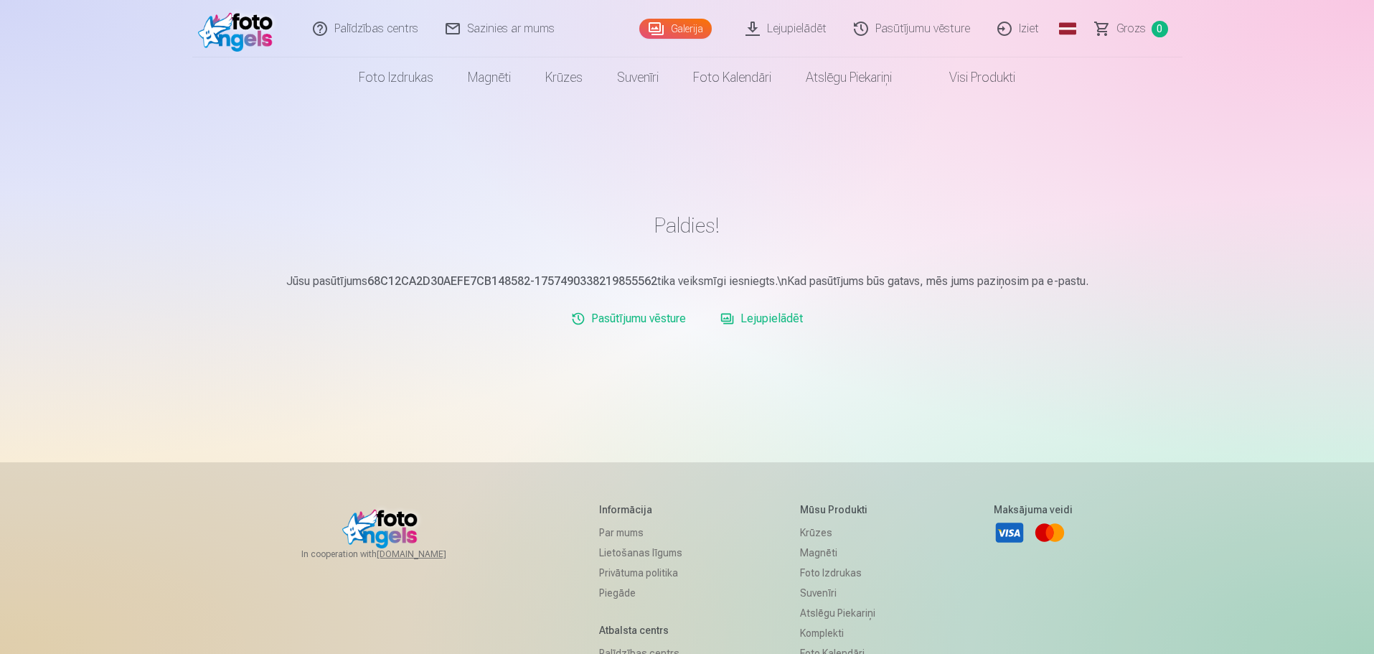
click at [673, 319] on link "Pasūtījumu vēsture" at bounding box center [629, 318] width 126 height 29
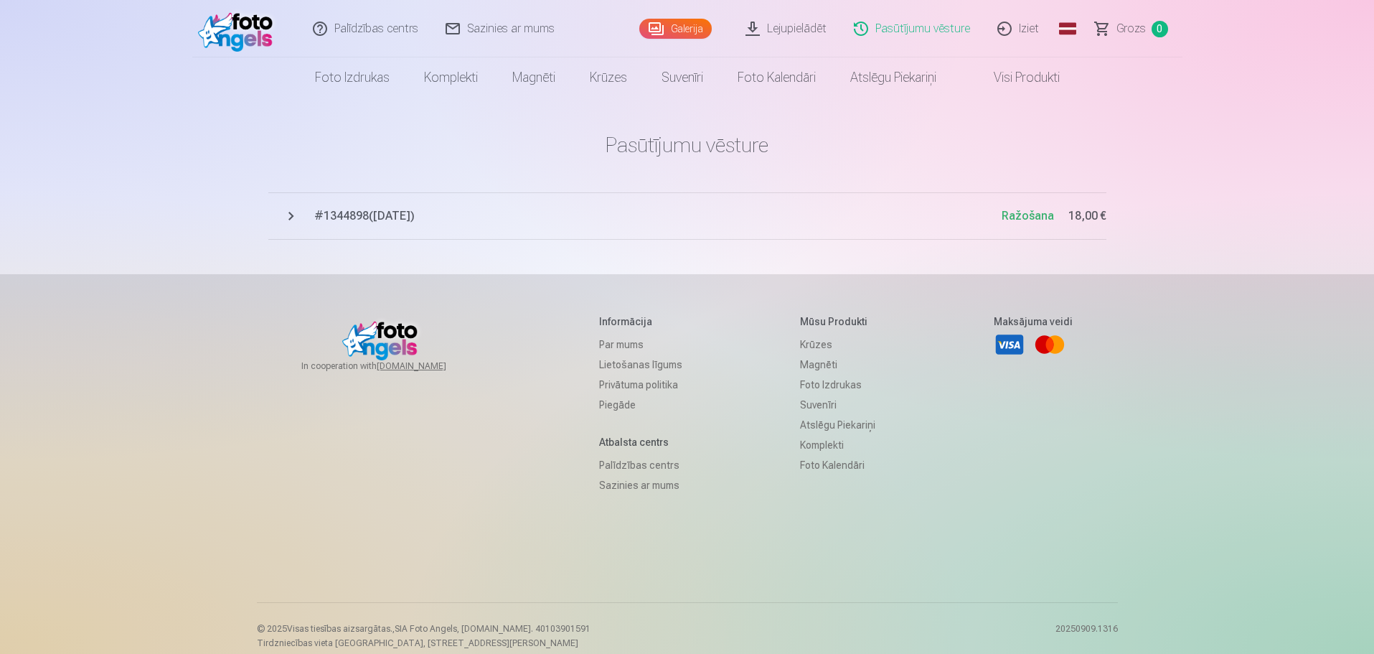
click at [797, 24] on link "Lejupielādēt" at bounding box center [787, 28] width 108 height 57
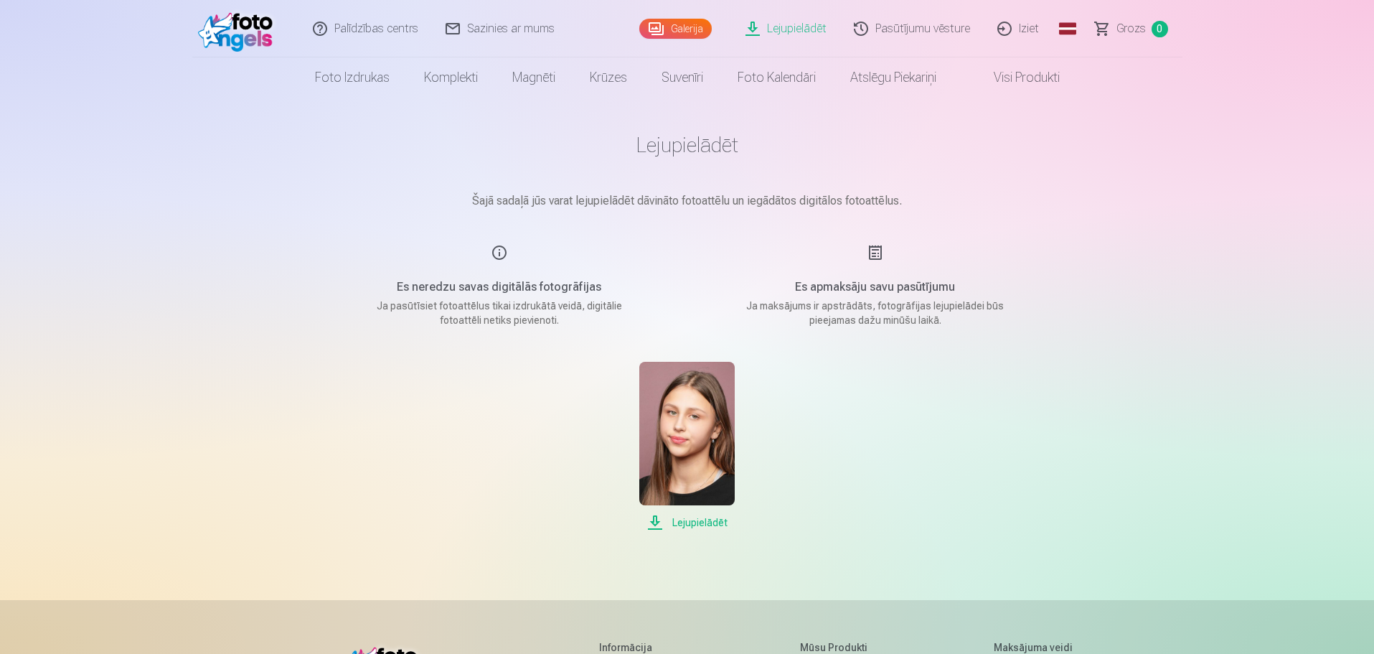
click at [697, 519] on span "Lejupielādēt" at bounding box center [686, 522] width 95 height 17
click at [1174, 364] on div "Palīdzības centrs Sazinies ar mums Galerija Lejupielādēt Pasūtījumu vēsture Izi…" at bounding box center [687, 497] width 1374 height 995
